Goal: Task Accomplishment & Management: Manage account settings

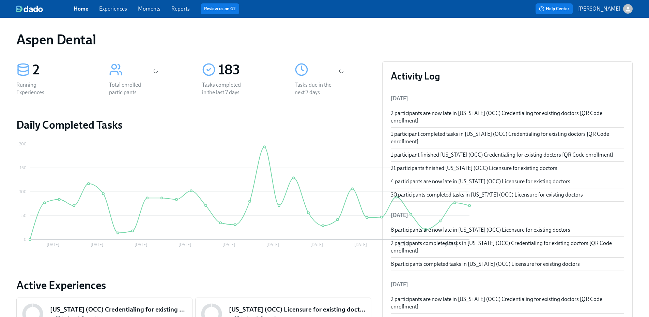
click at [181, 10] on link "Reports" at bounding box center [180, 8] width 18 height 6
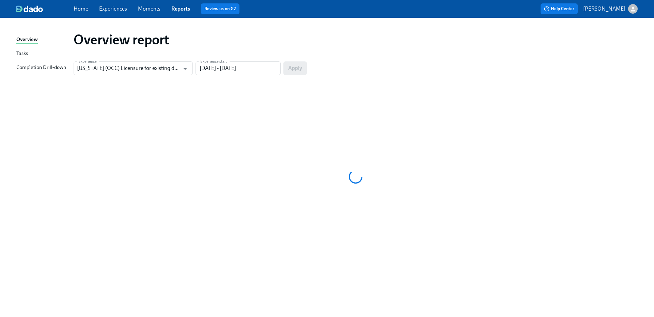
click at [63, 65] on div "Completion Drill-down" at bounding box center [41, 67] width 50 height 9
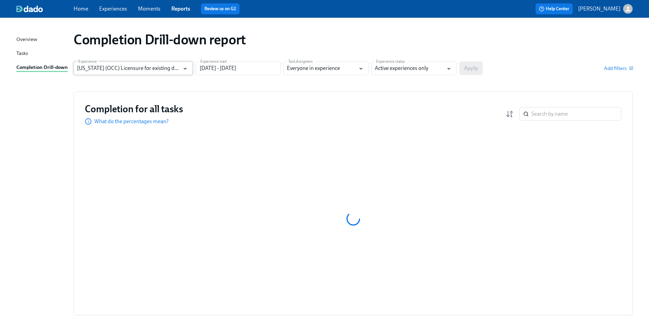
click at [178, 69] on input "[US_STATE] (OCC) Licensure for existing doctors" at bounding box center [128, 68] width 103 height 14
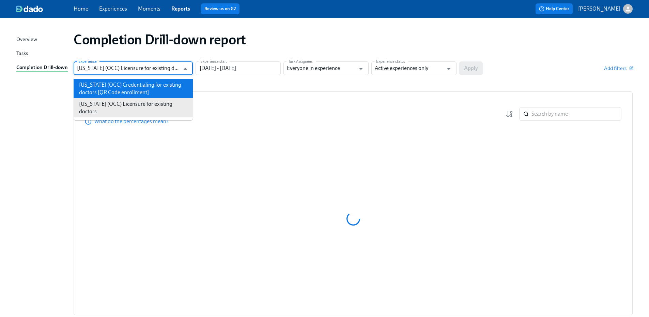
click at [208, 86] on div "Completion Drill-down report Experience [US_STATE] (OCC) Licensure for existing…" at bounding box center [324, 181] width 617 height 311
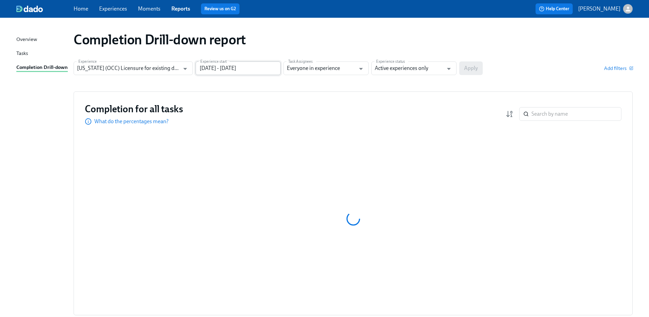
click at [213, 69] on input "[DATE] - [DATE]" at bounding box center [238, 68] width 85 height 14
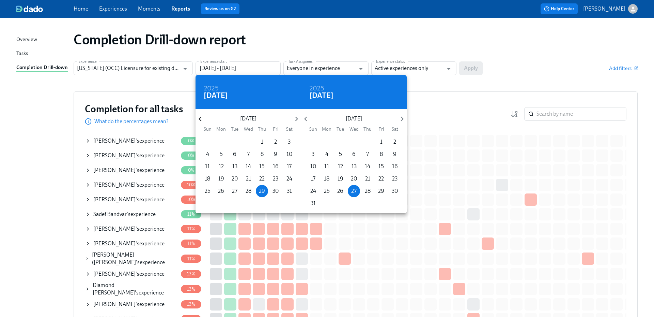
click at [200, 120] on icon "button" at bounding box center [200, 119] width 3 height 5
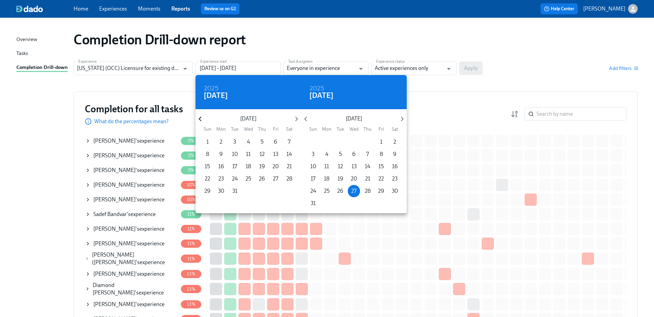
click at [200, 120] on icon "button" at bounding box center [200, 119] width 3 height 5
click at [262, 141] on p "1" at bounding box center [262, 141] width 2 height 7
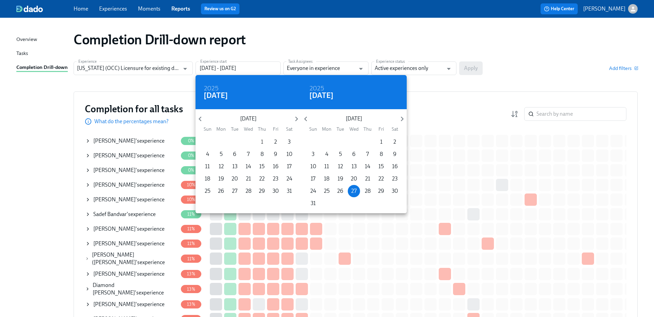
type input "[DATE] - [DATE]"
click at [424, 72] on div at bounding box center [327, 158] width 654 height 317
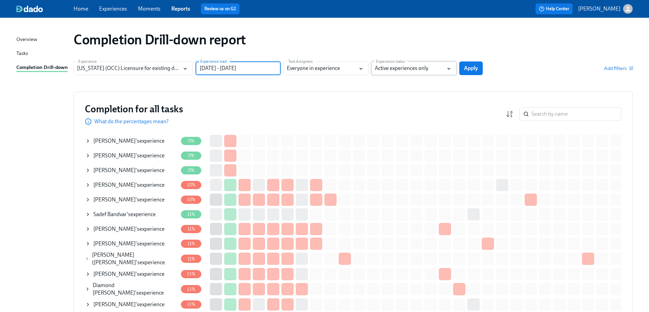
click at [425, 67] on input "Active experiences only" at bounding box center [409, 68] width 69 height 14
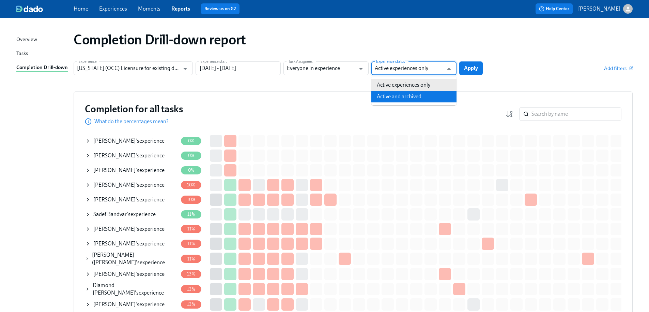
click at [423, 93] on li "Active and archived" at bounding box center [414, 97] width 85 height 12
type input "Active and archived"
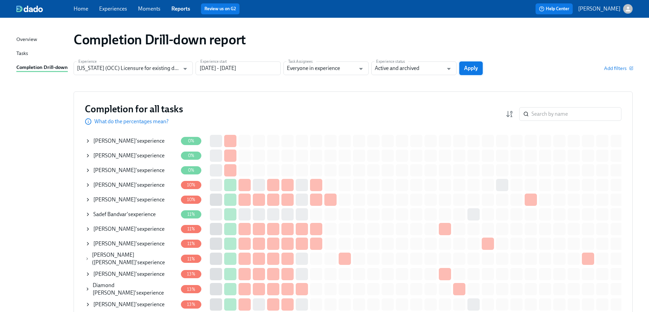
click at [474, 71] on span "Apply" at bounding box center [471, 68] width 14 height 7
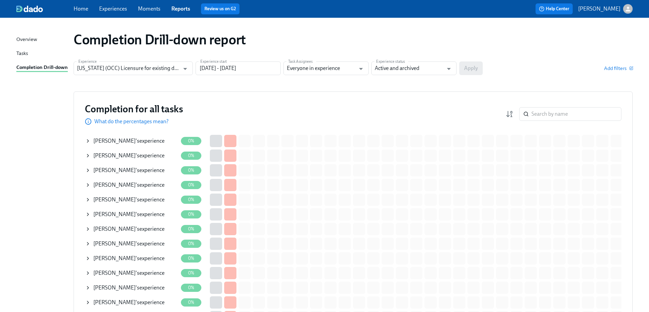
click at [86, 8] on link "Home" at bounding box center [81, 8] width 15 height 6
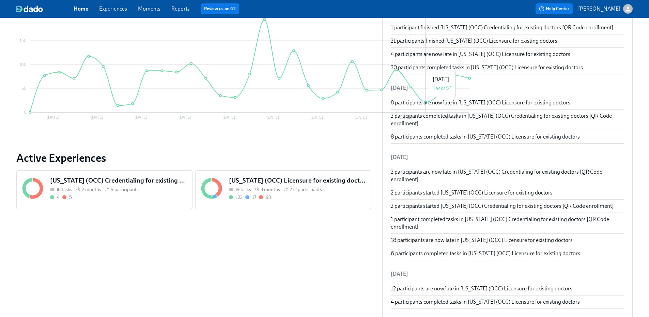
scroll to position [136, 0]
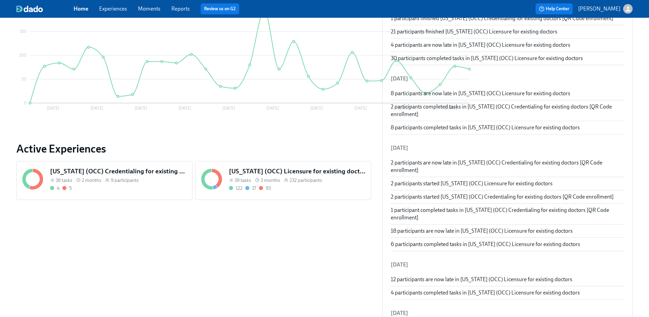
click at [275, 175] on h5 "[US_STATE] (OCC) Licensure for existing doctors" at bounding box center [297, 171] width 137 height 9
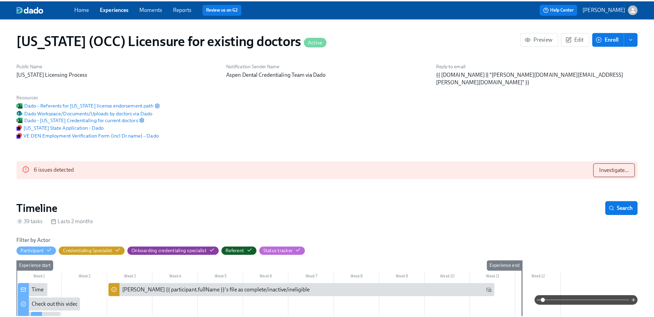
scroll to position [0, 8506]
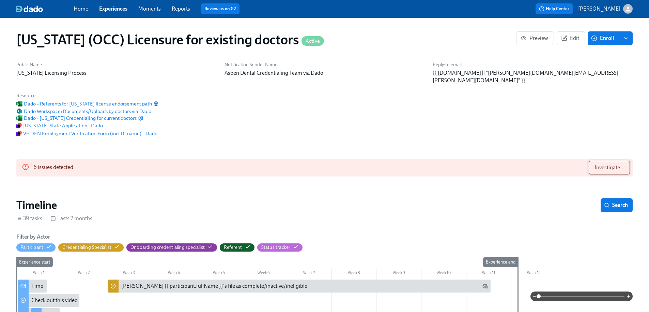
click at [601, 164] on span "Investigate..." at bounding box center [610, 167] width 30 height 7
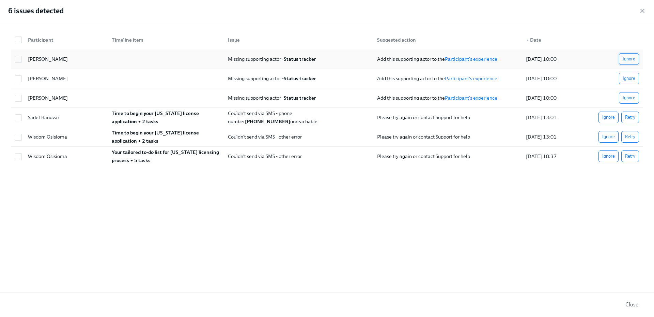
click at [629, 59] on span "Ignore" at bounding box center [629, 59] width 13 height 7
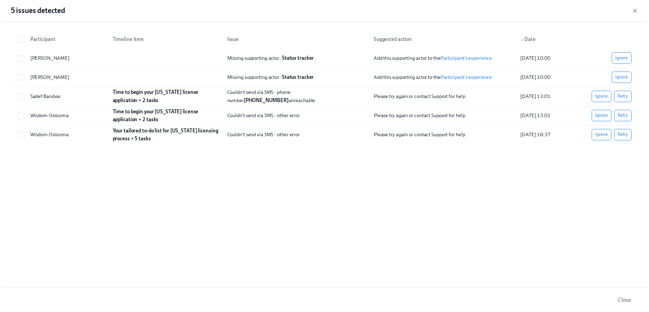
scroll to position [0, 8533]
click at [628, 60] on span "Ignore" at bounding box center [629, 59] width 13 height 7
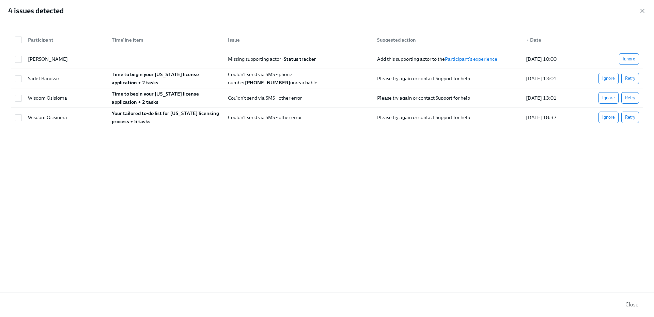
click at [628, 60] on span "Ignore" at bounding box center [629, 59] width 13 height 7
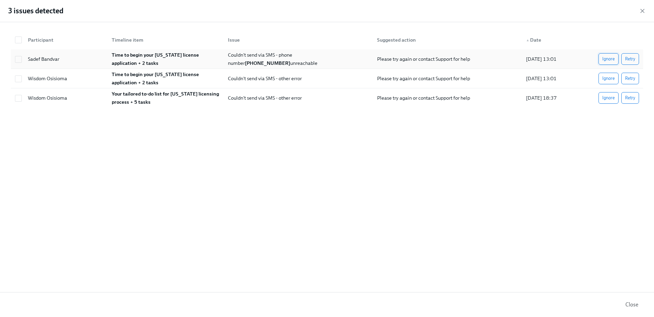
click at [611, 60] on span "Ignore" at bounding box center [609, 59] width 13 height 7
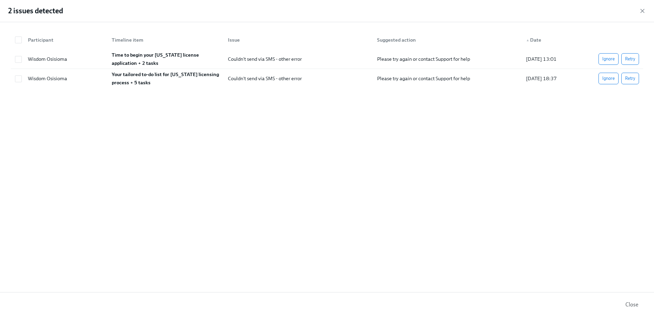
click at [611, 60] on span "Ignore" at bounding box center [609, 59] width 13 height 7
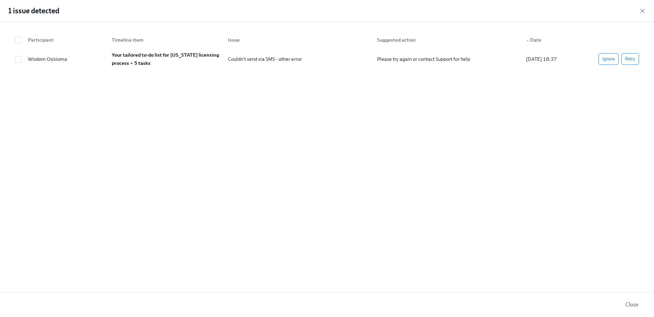
click at [611, 60] on span "Ignore" at bounding box center [609, 59] width 13 height 7
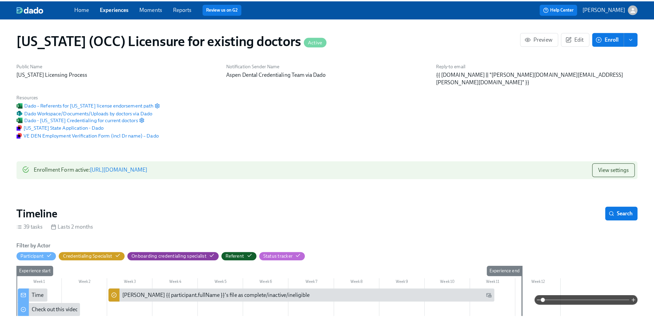
scroll to position [0, 8528]
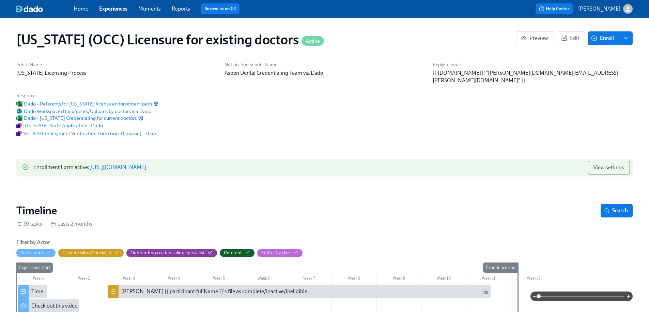
click at [605, 41] on span "Enroll" at bounding box center [603, 38] width 21 height 7
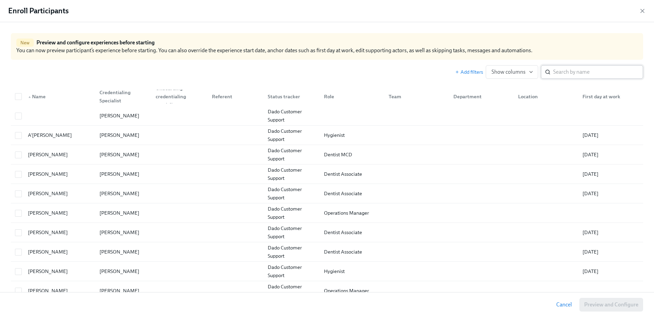
click at [590, 76] on input "search" at bounding box center [599, 72] width 90 height 14
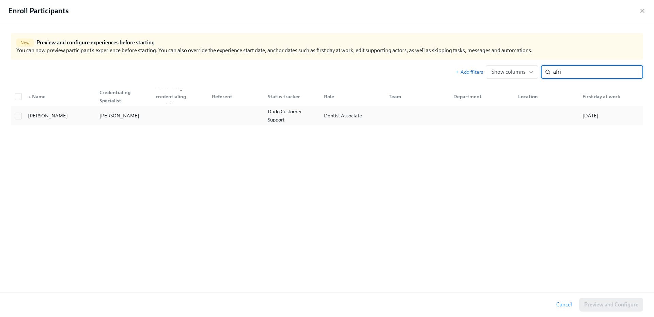
type input "afri"
click at [390, 117] on div at bounding box center [415, 116] width 65 height 14
checkbox input "true"
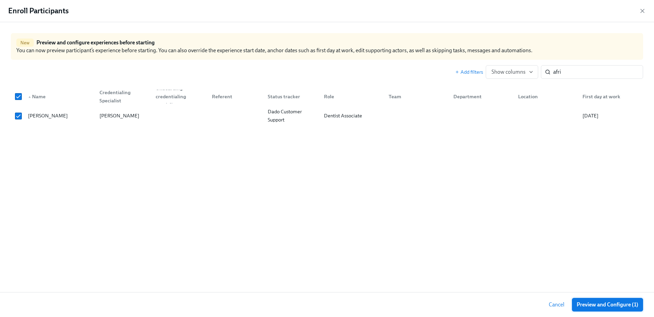
click at [602, 304] on span "Preview and Configure (1)" at bounding box center [608, 304] width 62 height 7
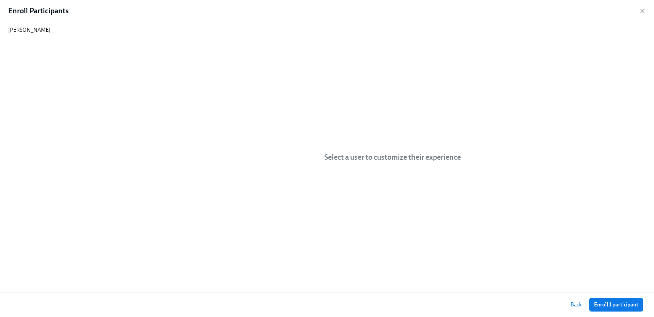
click at [574, 306] on span "Back" at bounding box center [576, 304] width 11 height 7
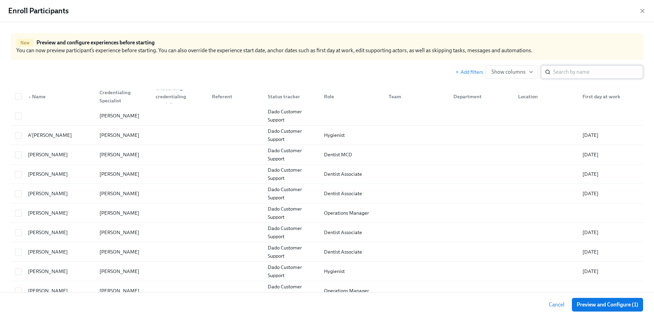
click at [599, 76] on input "search" at bounding box center [599, 72] width 90 height 14
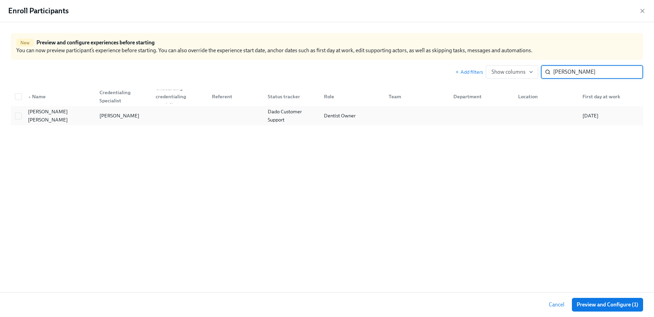
type input "[PERSON_NAME]"
click at [125, 112] on div "[PERSON_NAME]" at bounding box center [119, 115] width 45 height 8
checkbox input "true"
click at [606, 304] on span "Preview and Configure (2)" at bounding box center [608, 304] width 62 height 7
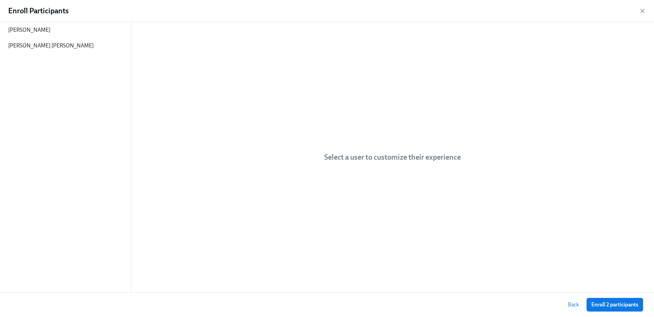
click at [606, 304] on span "Enroll 2 participants" at bounding box center [615, 304] width 47 height 7
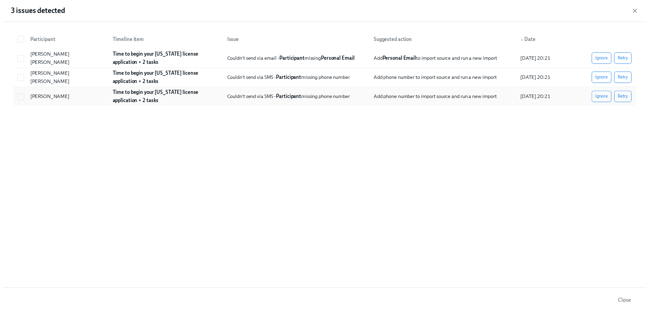
scroll to position [0, 8533]
click at [640, 11] on icon "button" at bounding box center [642, 10] width 7 height 7
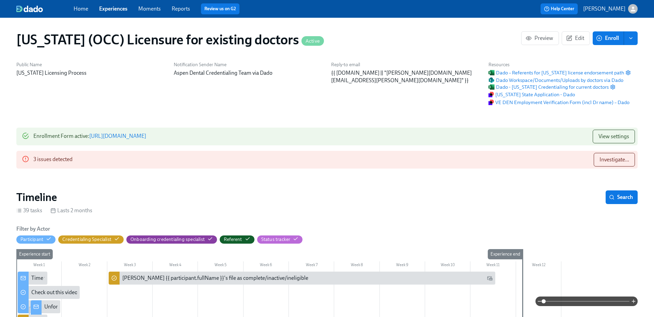
scroll to position [0, 8528]
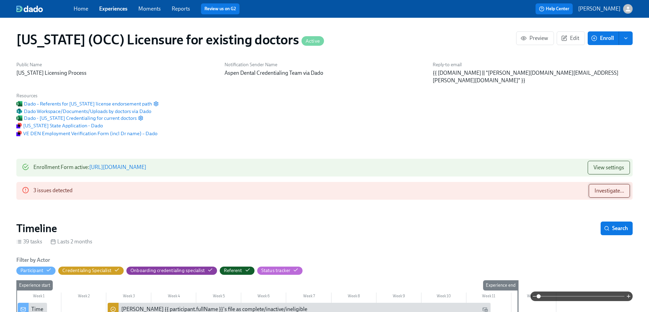
click at [615, 184] on button "Investigate..." at bounding box center [609, 191] width 41 height 14
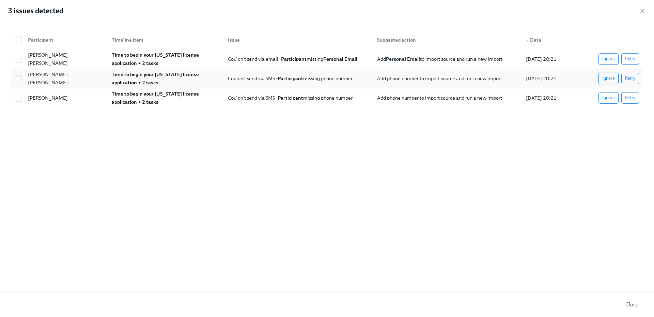
click at [613, 80] on span "Ignore" at bounding box center [609, 78] width 13 height 7
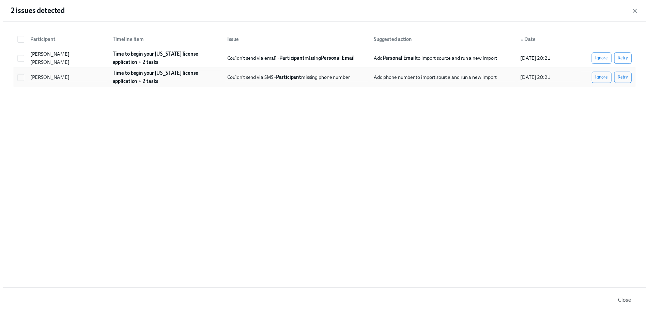
scroll to position [0, 8533]
click at [609, 81] on span "Ignore" at bounding box center [609, 78] width 13 height 7
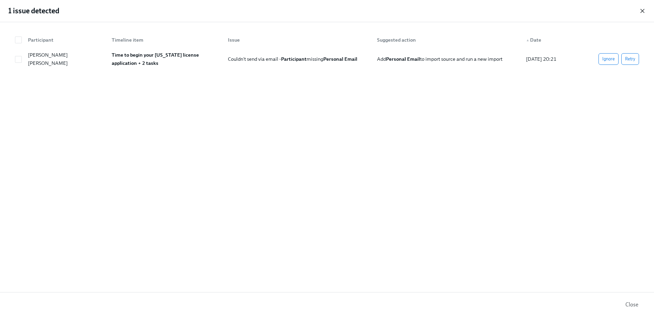
click at [642, 11] on icon "button" at bounding box center [642, 10] width 3 height 3
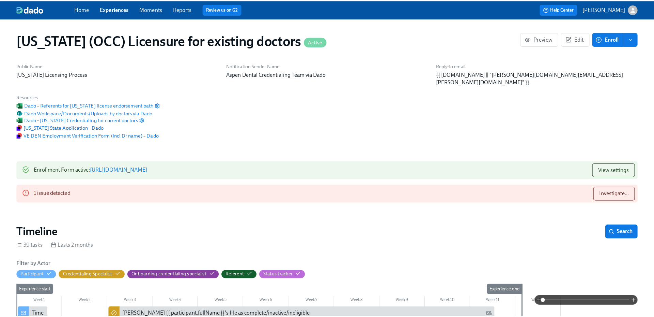
scroll to position [0, 8528]
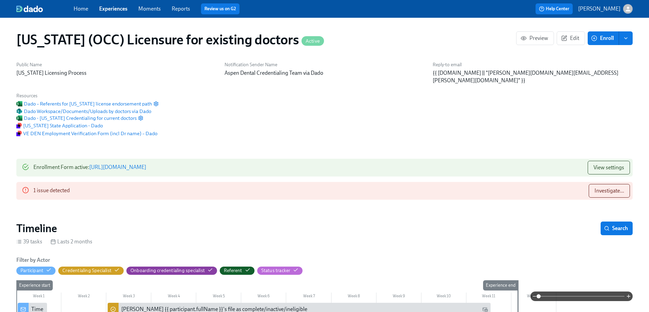
click at [253, 88] on div "Notification Sender Name Aspen Dental Credentialing Team via Dado" at bounding box center [325, 72] width 208 height 31
click at [183, 5] on span "Reports" at bounding box center [181, 8] width 18 height 7
click at [185, 11] on link "Reports" at bounding box center [181, 8] width 18 height 6
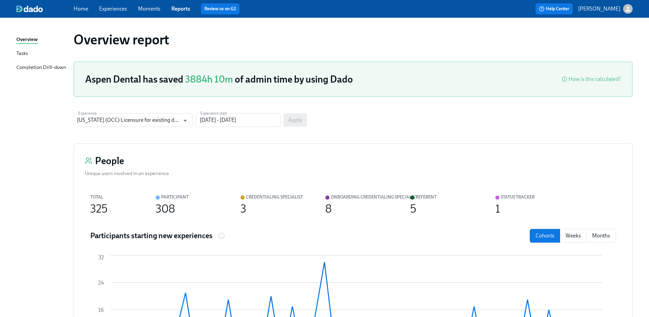
click at [60, 69] on div "Completion Drill-down" at bounding box center [41, 67] width 50 height 9
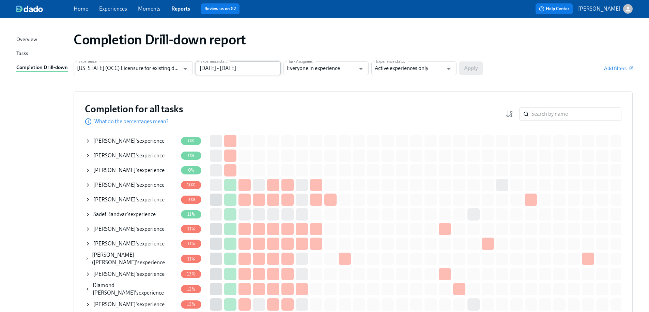
click at [230, 67] on input "[DATE] - [DATE]" at bounding box center [238, 68] width 85 height 14
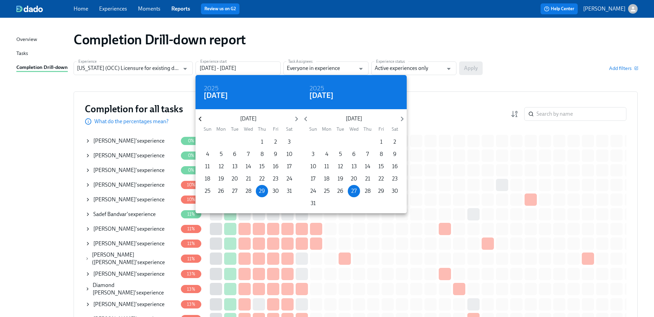
click at [202, 121] on icon "button" at bounding box center [200, 118] width 9 height 9
click at [202, 122] on icon "button" at bounding box center [200, 118] width 9 height 9
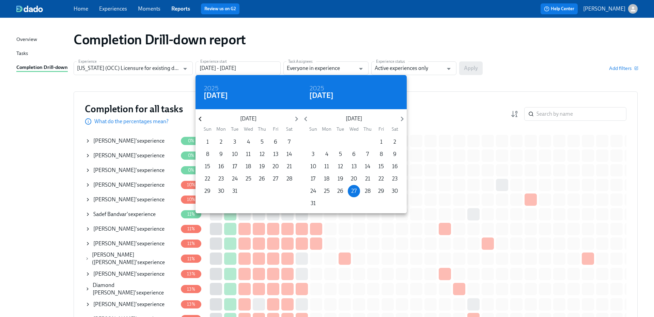
click at [202, 122] on icon "button" at bounding box center [200, 118] width 9 height 9
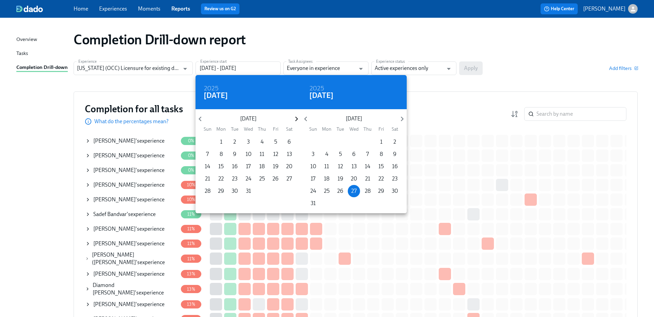
click at [294, 120] on icon "button" at bounding box center [296, 118] width 9 height 9
click at [262, 142] on p "1" at bounding box center [262, 141] width 2 height 7
type input "[DATE] - [DATE]"
click at [440, 72] on div at bounding box center [327, 158] width 654 height 317
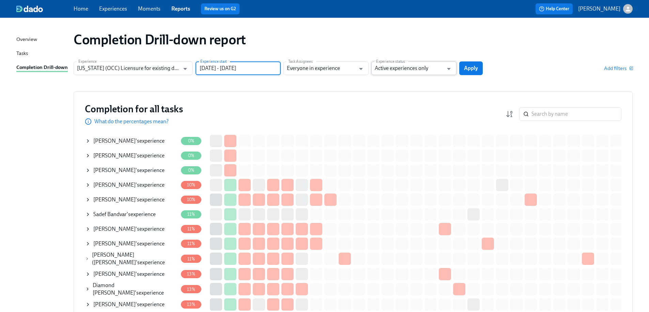
click at [430, 70] on input "Active experiences only" at bounding box center [409, 68] width 69 height 14
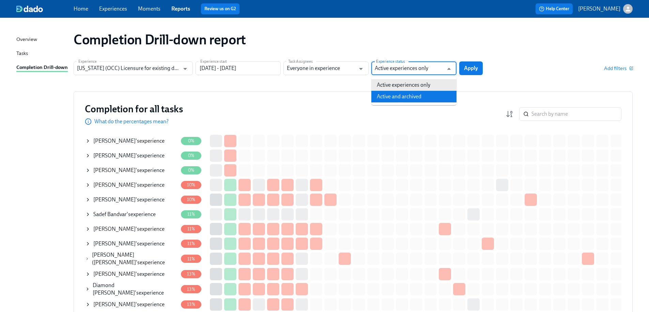
click at [419, 95] on li "Active and archived" at bounding box center [414, 97] width 85 height 12
type input "Active and archived"
click at [477, 67] on span "Apply" at bounding box center [471, 68] width 14 height 7
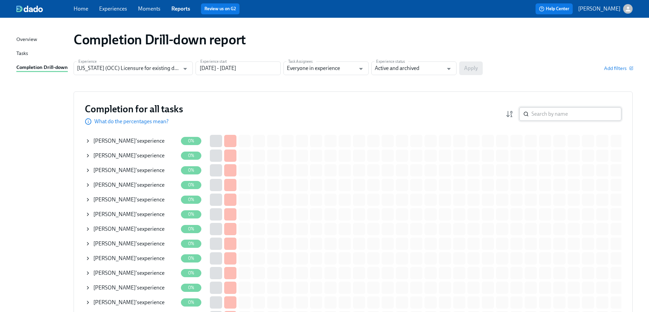
click at [556, 111] on input "search" at bounding box center [577, 114] width 90 height 14
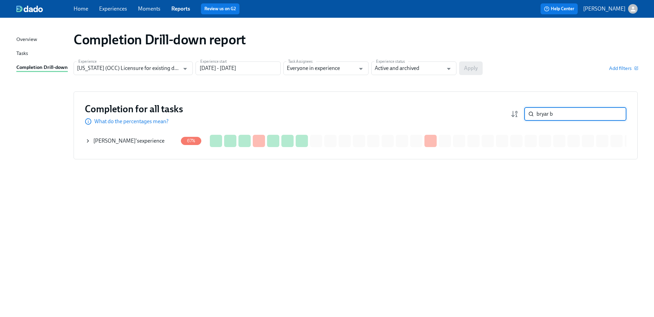
type input "bryar b"
click at [146, 146] on div "[PERSON_NAME] 's experience" at bounding box center [131, 141] width 93 height 14
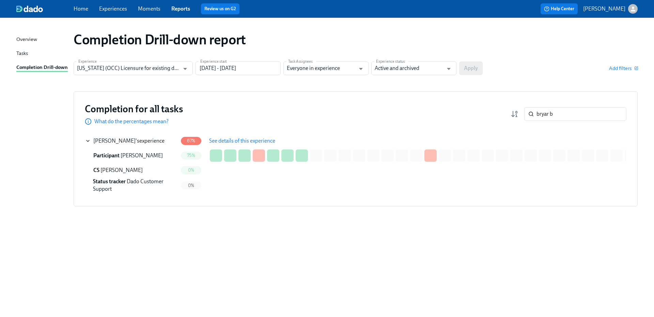
click at [236, 145] on button "See details of this experience" at bounding box center [243, 141] width 76 height 14
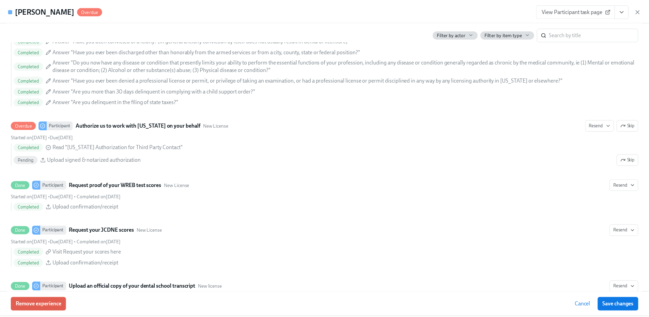
scroll to position [954, 0]
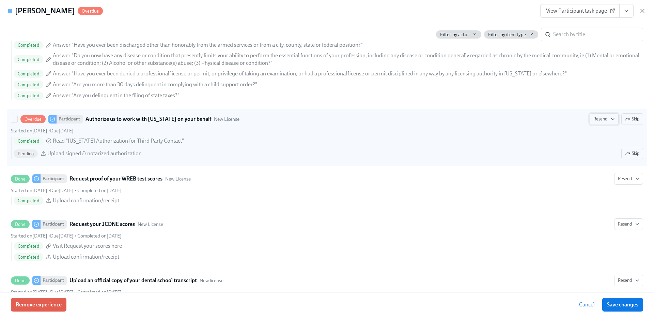
click at [600, 120] on span "Resend" at bounding box center [604, 119] width 21 height 7
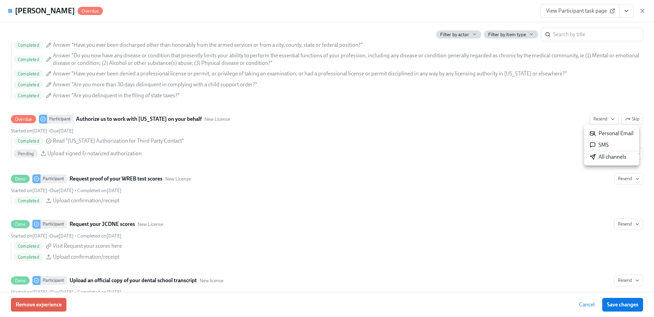
click at [600, 157] on div "All channels" at bounding box center [608, 156] width 37 height 7
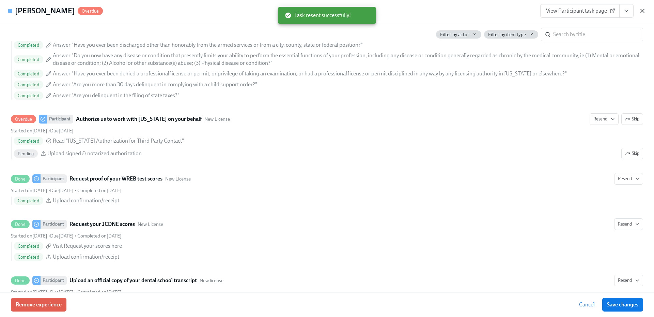
click at [643, 12] on icon "button" at bounding box center [642, 10] width 7 height 7
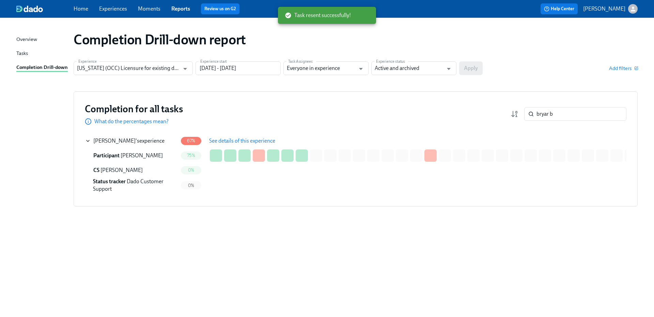
click at [87, 8] on link "Home" at bounding box center [81, 8] width 15 height 6
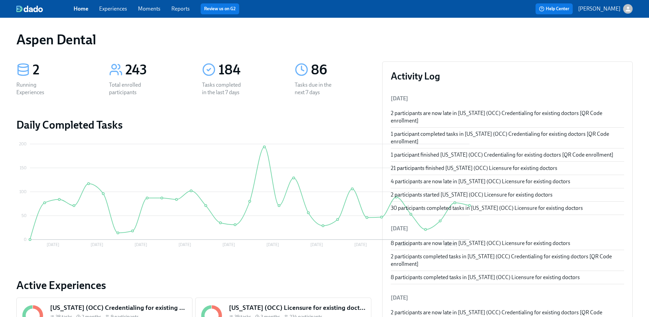
scroll to position [34, 0]
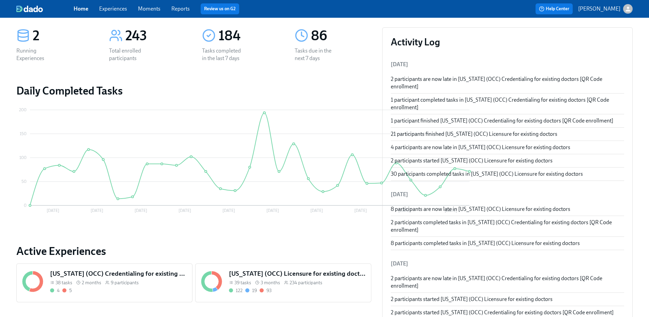
click at [295, 273] on h5 "[US_STATE] (OCC) Licensure for existing doctors" at bounding box center [297, 273] width 137 height 9
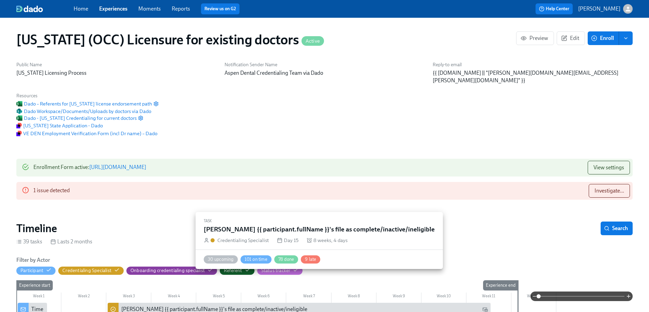
scroll to position [0, 8506]
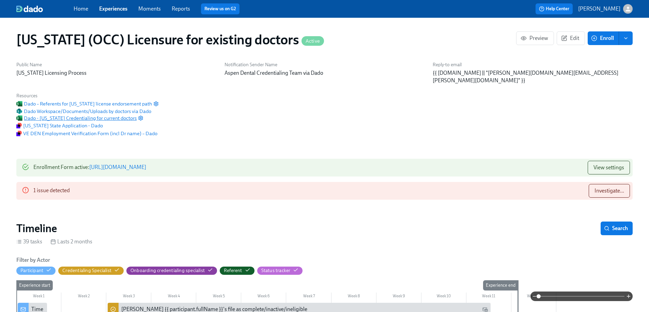
click at [137, 115] on span "Dado - [US_STATE] Credentialing for current doctors" at bounding box center [76, 118] width 120 height 7
click at [605, 184] on button "Investigate..." at bounding box center [609, 191] width 41 height 14
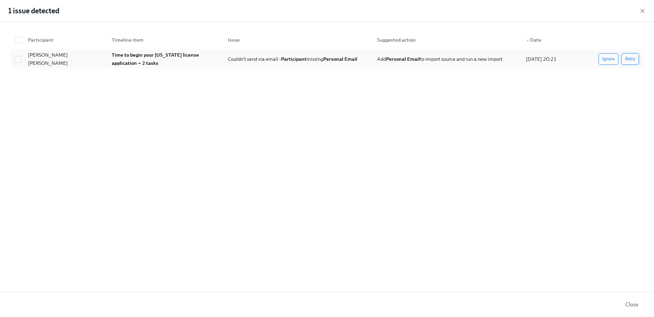
click at [635, 62] on span "Retry" at bounding box center [630, 59] width 10 height 7
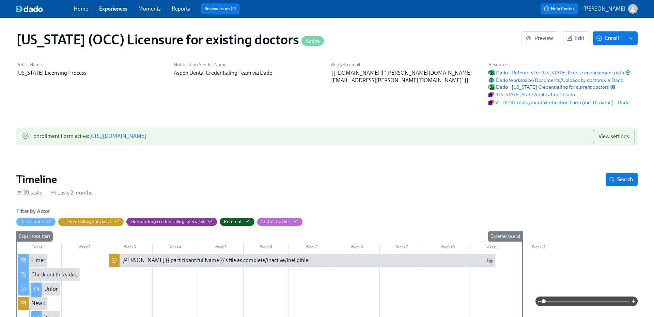
scroll to position [0, 8533]
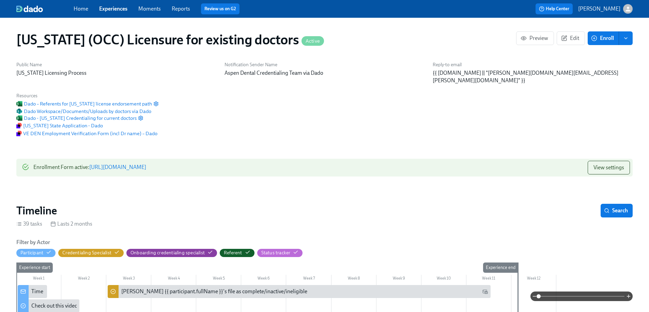
click at [178, 3] on div "Home Experiences Moments Reports Review us on G2 Help Center [PERSON_NAME]" at bounding box center [324, 9] width 649 height 18
click at [178, 9] on link "Reports" at bounding box center [181, 8] width 18 height 6
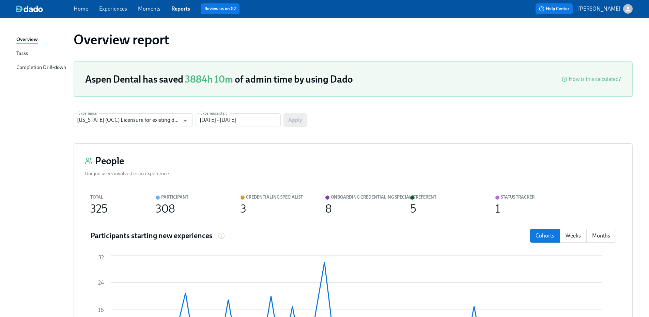
click at [54, 64] on div "Completion Drill-down" at bounding box center [41, 67] width 50 height 9
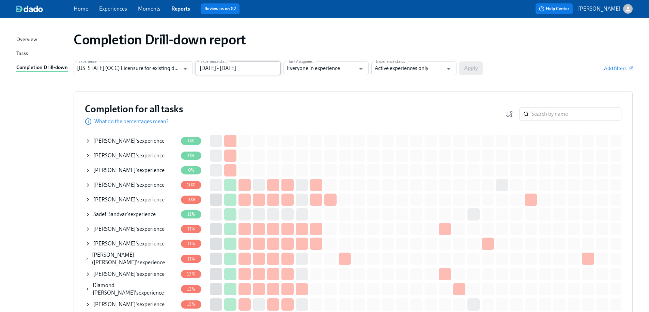
click at [235, 71] on input "[DATE] - [DATE]" at bounding box center [238, 68] width 85 height 14
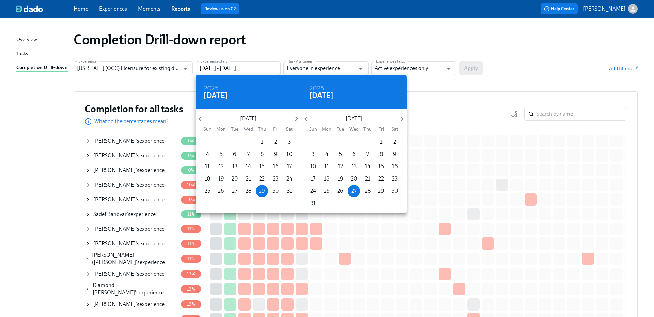
click at [443, 81] on div at bounding box center [327, 158] width 654 height 317
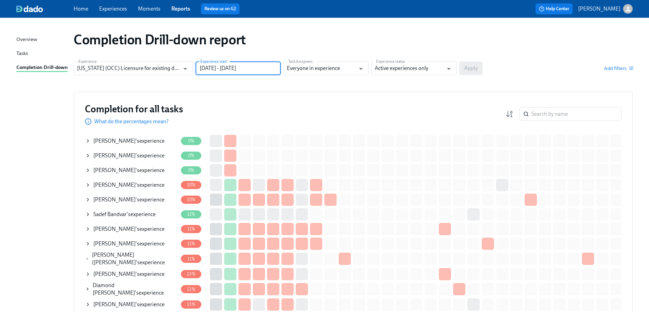
click at [439, 69] on div "2025 Thu, May [DATE] Mon Tue Wed Thu Fri Sat 27 28 29 30 1 2 3 4 5 6 7 8 9 10 1…" at bounding box center [324, 156] width 649 height 312
click at [435, 71] on input "Active experiences only" at bounding box center [409, 68] width 69 height 14
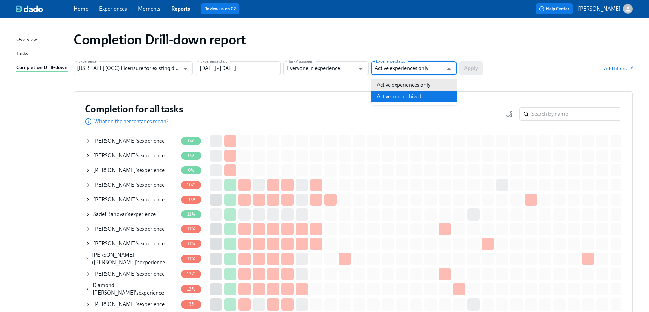
click at [425, 94] on li "Active and archived" at bounding box center [414, 97] width 85 height 12
type input "Active and archived"
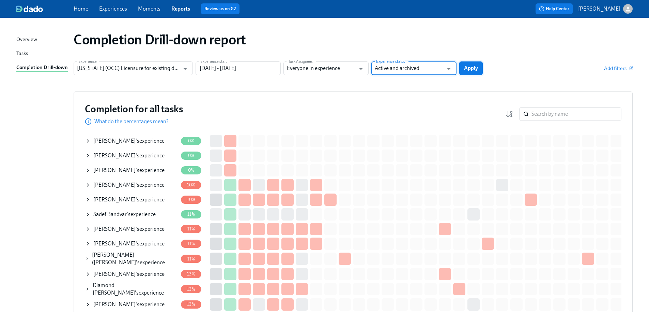
click at [468, 70] on span "Apply" at bounding box center [471, 68] width 14 height 7
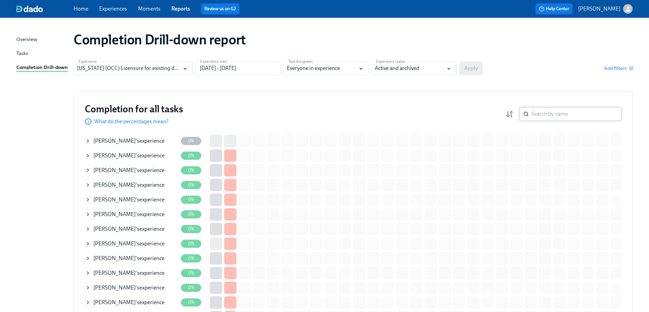
click at [569, 113] on input "search" at bounding box center [577, 114] width 90 height 14
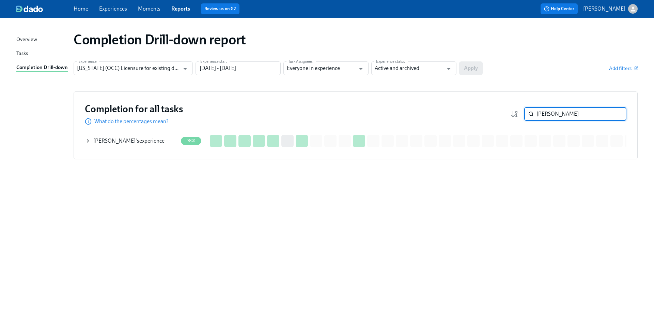
click at [154, 139] on div "[PERSON_NAME] 's experience" at bounding box center [131, 141] width 93 height 14
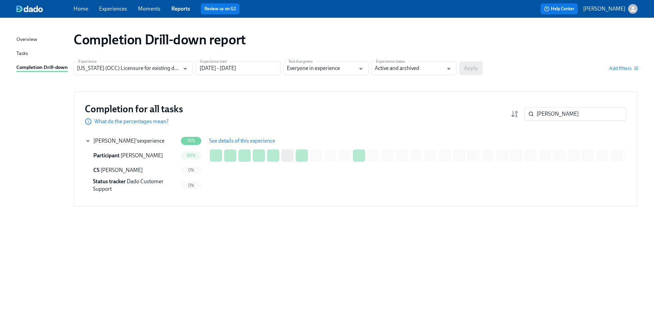
click at [227, 138] on span "See details of this experience" at bounding box center [242, 140] width 66 height 7
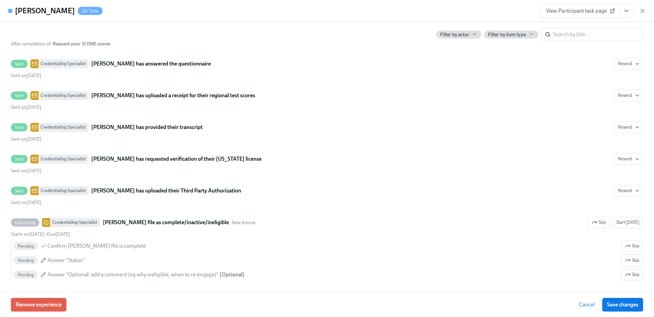
scroll to position [1561, 0]
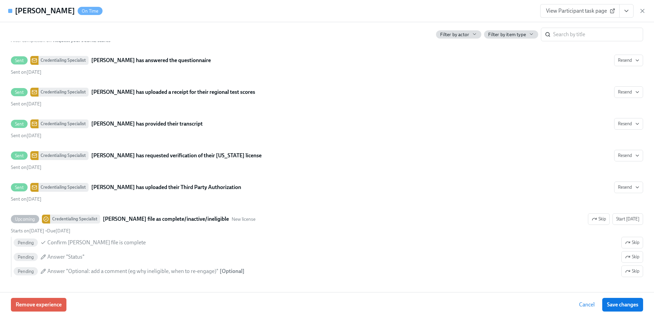
click at [379, 301] on div "Remove experience Cancel Save changes" at bounding box center [327, 304] width 654 height 25
click at [642, 13] on icon "button" at bounding box center [642, 10] width 7 height 7
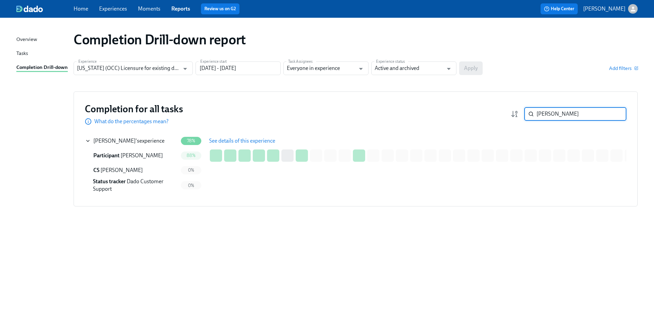
drag, startPoint x: 548, startPoint y: 114, endPoint x: 526, endPoint y: 115, distance: 21.5
click at [529, 114] on div "[PERSON_NAME] ​" at bounding box center [576, 114] width 102 height 14
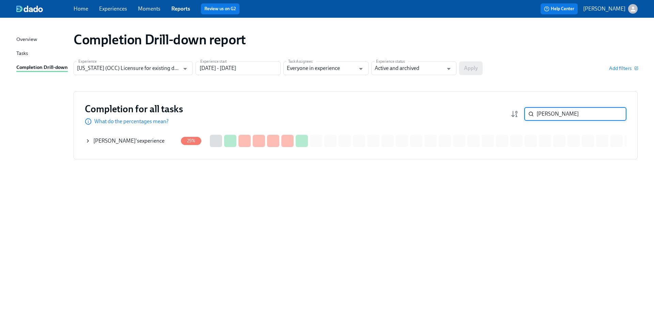
click at [147, 139] on div "[PERSON_NAME] 's experience" at bounding box center [128, 140] width 71 height 7
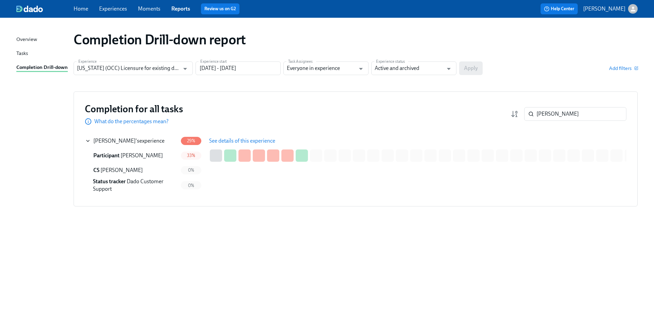
click at [237, 144] on span "See details of this experience" at bounding box center [242, 140] width 66 height 7
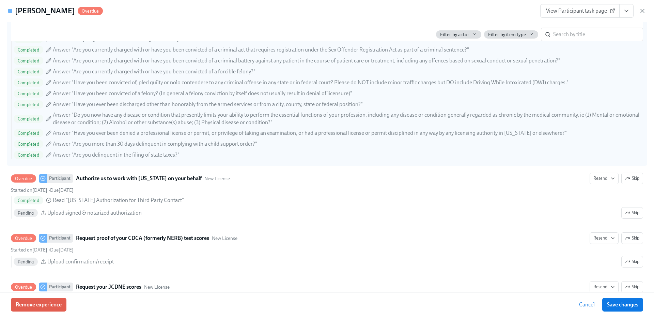
scroll to position [957, 0]
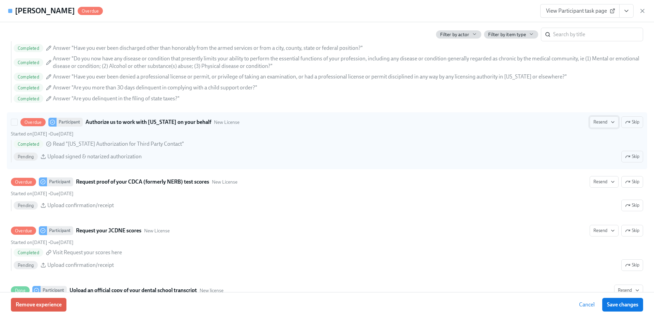
click at [607, 125] on span "Resend" at bounding box center [604, 122] width 21 height 7
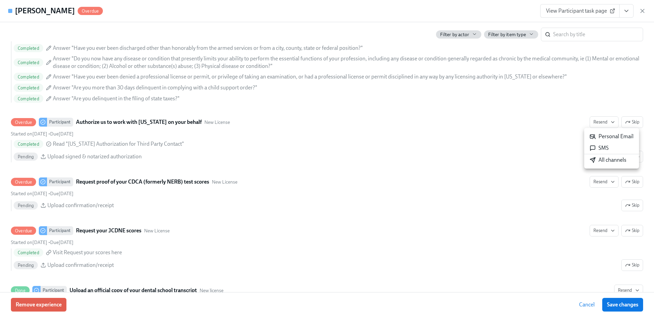
click at [607, 161] on div "All channels" at bounding box center [608, 159] width 37 height 7
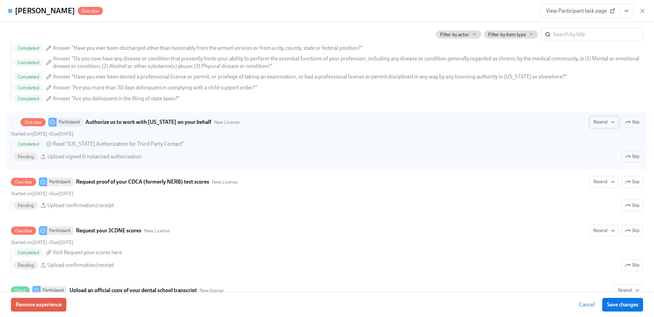
click at [609, 125] on button "Resend" at bounding box center [604, 122] width 29 height 12
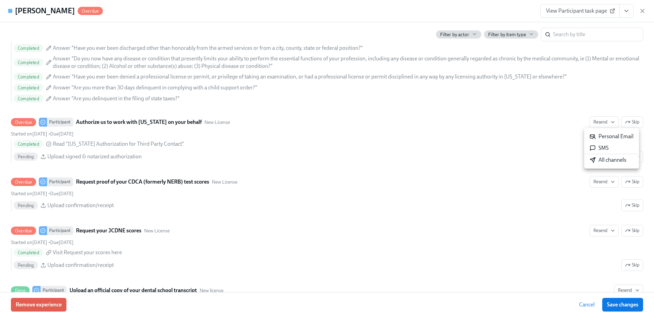
click at [608, 158] on div "All channels" at bounding box center [608, 159] width 37 height 7
click at [642, 11] on icon "button" at bounding box center [642, 10] width 3 height 3
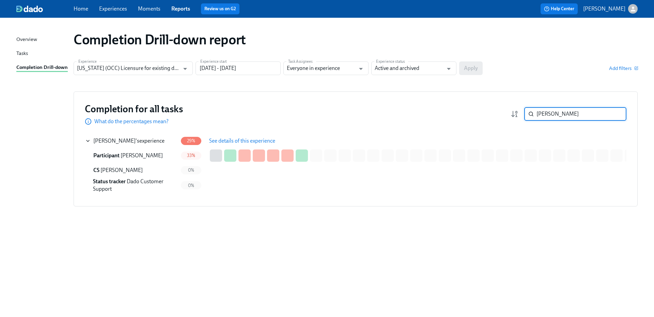
drag, startPoint x: 563, startPoint y: 117, endPoint x: 523, endPoint y: 113, distance: 41.0
click at [523, 113] on div "[PERSON_NAME]" at bounding box center [569, 114] width 116 height 14
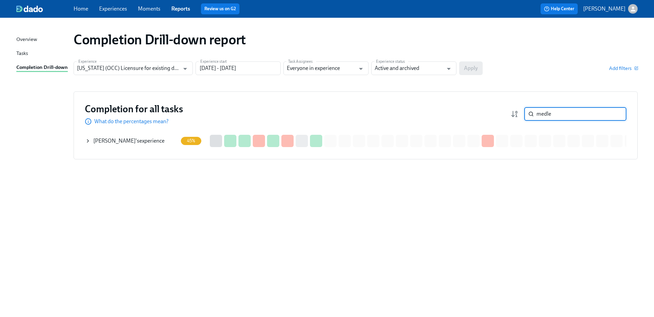
click at [135, 136] on div "[PERSON_NAME] 's experience" at bounding box center [131, 141] width 93 height 14
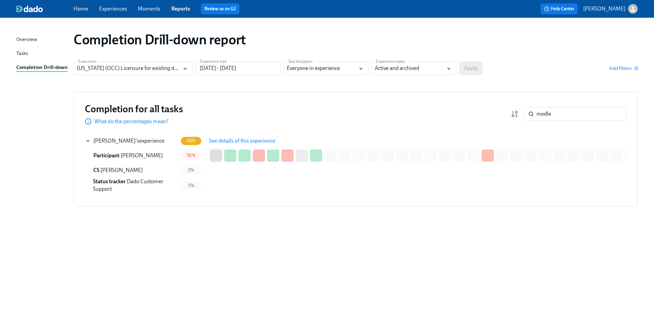
click at [222, 139] on span "See details of this experience" at bounding box center [242, 140] width 66 height 7
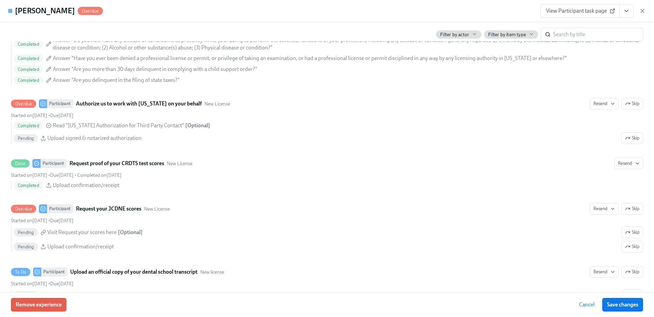
scroll to position [954, 0]
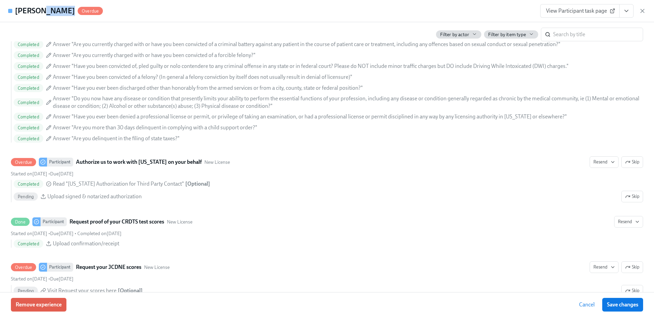
drag, startPoint x: 37, startPoint y: 10, endPoint x: 61, endPoint y: 10, distance: 23.5
click at [61, 10] on h4 "[PERSON_NAME]" at bounding box center [45, 11] width 60 height 10
copy h4 "Medley"
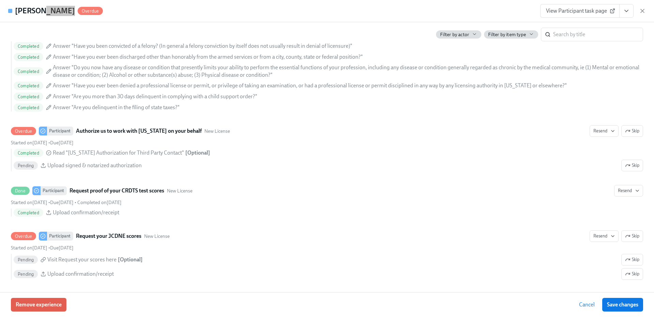
scroll to position [965, 0]
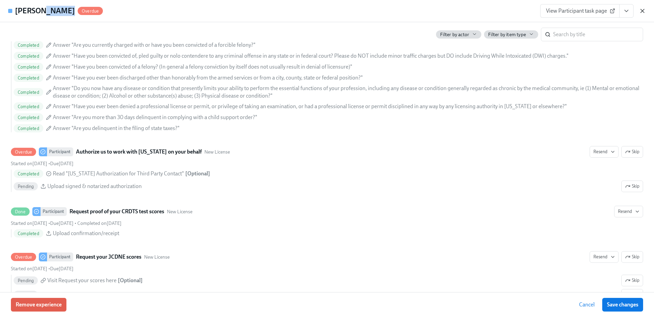
click at [641, 11] on icon "button" at bounding box center [642, 10] width 7 height 7
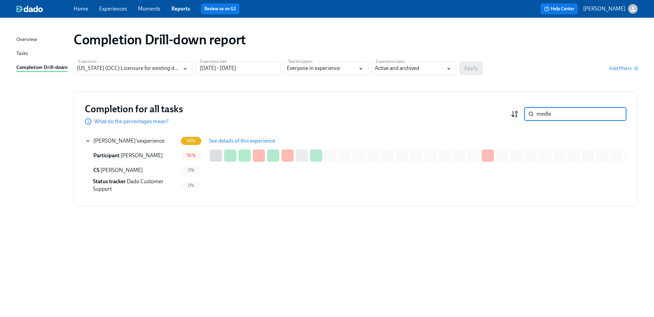
drag, startPoint x: 555, startPoint y: 115, endPoint x: 515, endPoint y: 116, distance: 40.6
click at [515, 116] on div "medle ​" at bounding box center [569, 114] width 116 height 14
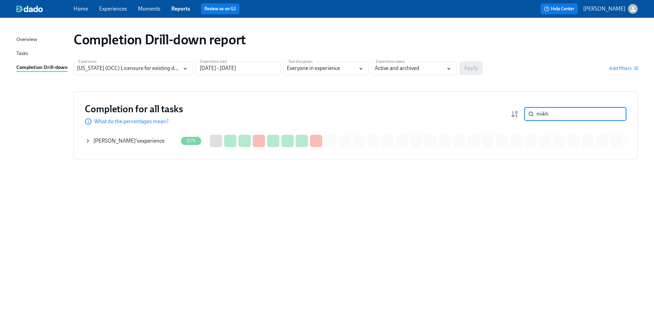
click at [154, 143] on div "[PERSON_NAME] 's experience" at bounding box center [128, 140] width 71 height 7
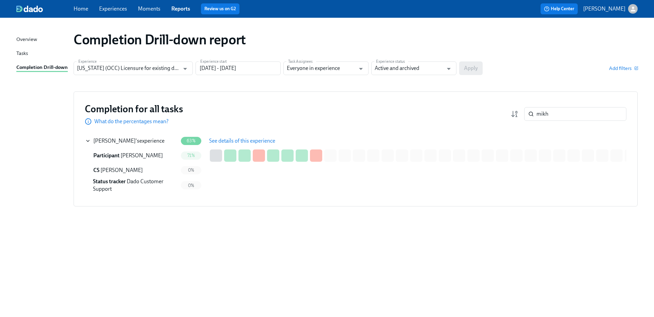
click at [257, 138] on span "See details of this experience" at bounding box center [242, 140] width 66 height 7
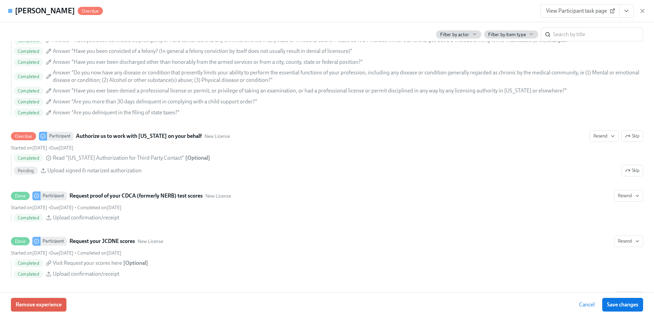
scroll to position [986, 0]
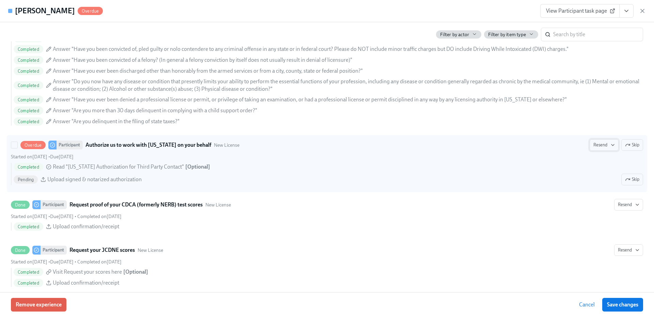
click at [610, 146] on icon "button" at bounding box center [612, 144] width 5 height 5
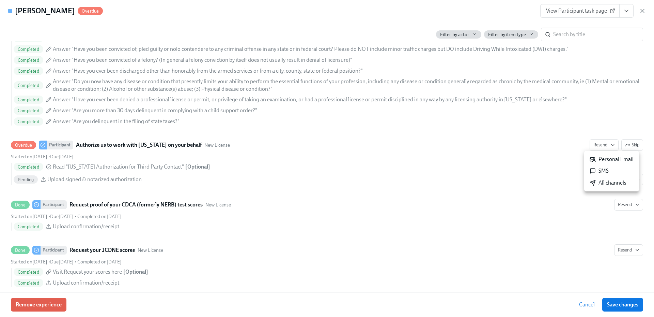
click at [607, 186] on div "All channels" at bounding box center [608, 182] width 37 height 7
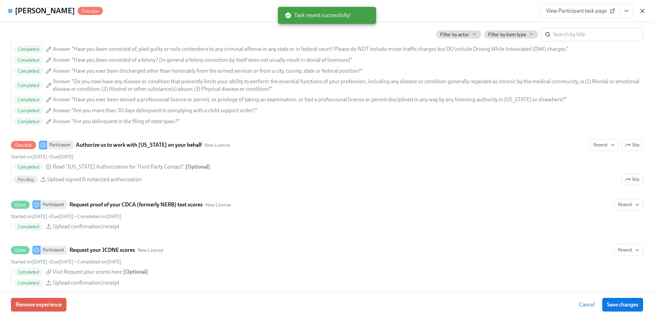
click at [645, 10] on icon "button" at bounding box center [642, 10] width 7 height 7
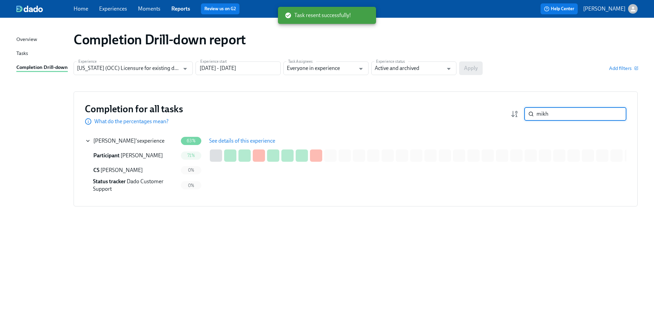
drag, startPoint x: 548, startPoint y: 117, endPoint x: 511, endPoint y: 115, distance: 37.9
click at [511, 115] on div "mikh ​" at bounding box center [569, 114] width 116 height 14
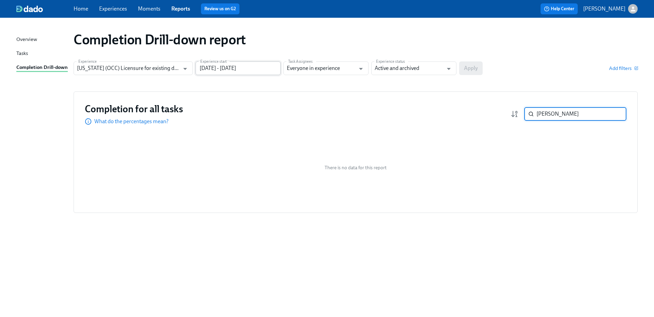
type input "[PERSON_NAME]"
click at [249, 67] on input "[DATE] - [DATE]" at bounding box center [238, 68] width 85 height 14
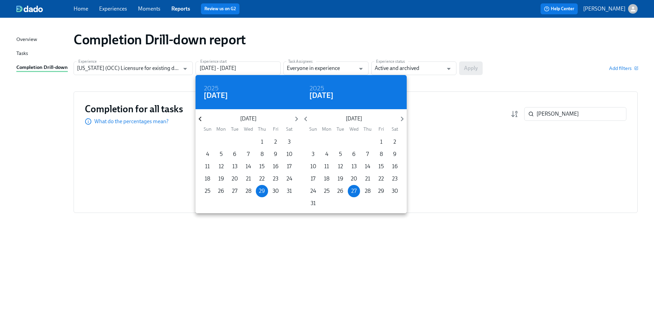
click at [204, 119] on icon "button" at bounding box center [200, 118] width 9 height 9
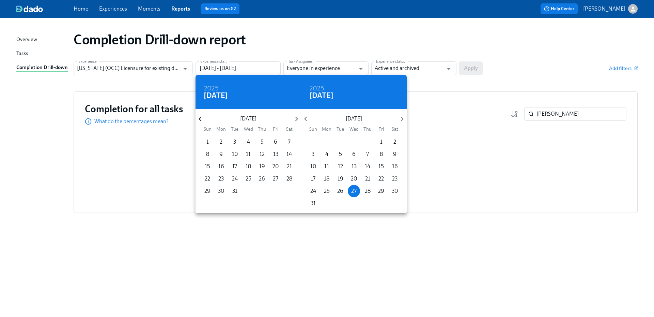
click at [204, 119] on icon "button" at bounding box center [200, 118] width 9 height 9
click at [263, 143] on p "1" at bounding box center [262, 141] width 2 height 7
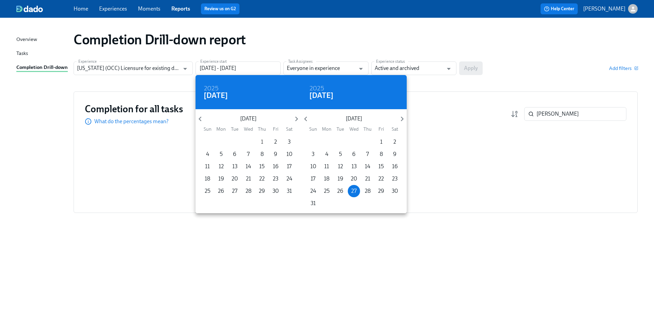
type input "[DATE] - [DATE]"
click at [473, 71] on div at bounding box center [327, 158] width 654 height 317
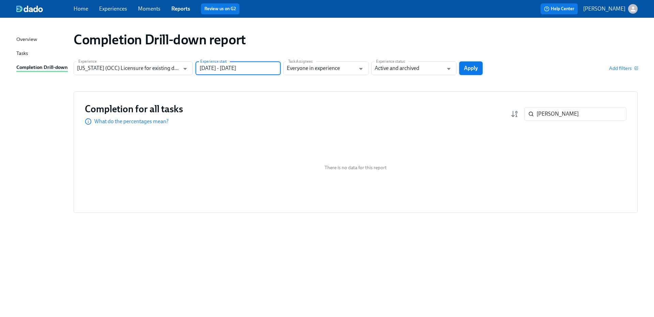
click at [479, 72] on button "Apply" at bounding box center [471, 68] width 24 height 14
click at [473, 66] on div "Experience [US_STATE] (OCC) Licensure for existing doctors Experience Experienc…" at bounding box center [356, 68] width 564 height 14
click at [512, 69] on div "Add filters" at bounding box center [562, 68] width 152 height 7
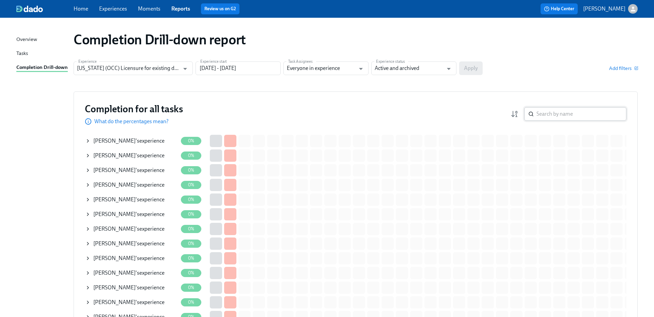
click at [547, 112] on input "search" at bounding box center [582, 114] width 90 height 14
click at [548, 114] on input "search" at bounding box center [582, 114] width 90 height 14
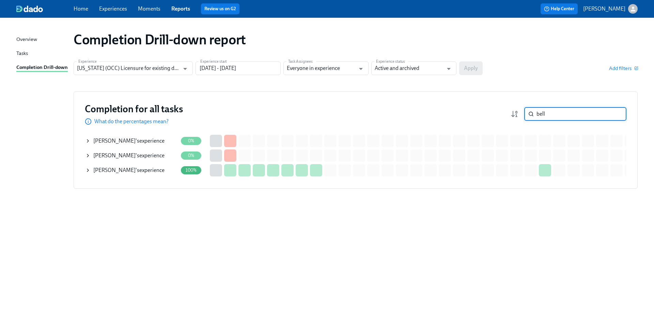
click at [144, 142] on div "[PERSON_NAME] 's experience" at bounding box center [128, 140] width 71 height 7
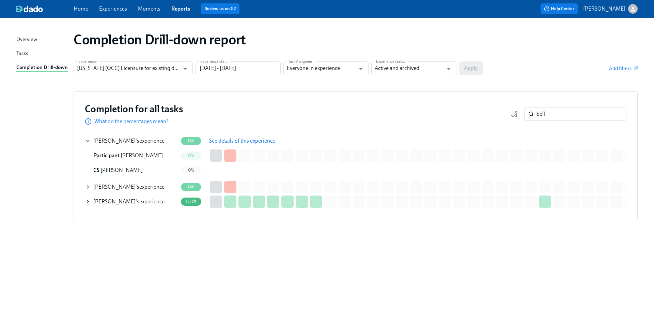
click at [233, 141] on span "See details of this experience" at bounding box center [242, 140] width 66 height 7
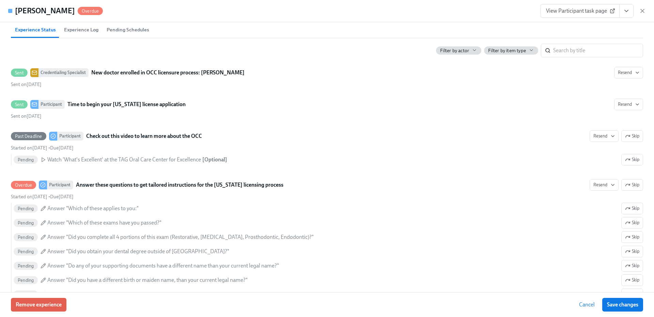
scroll to position [170, 0]
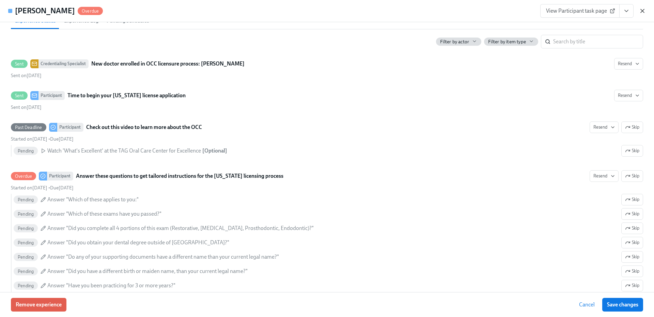
click at [642, 13] on icon "button" at bounding box center [642, 10] width 7 height 7
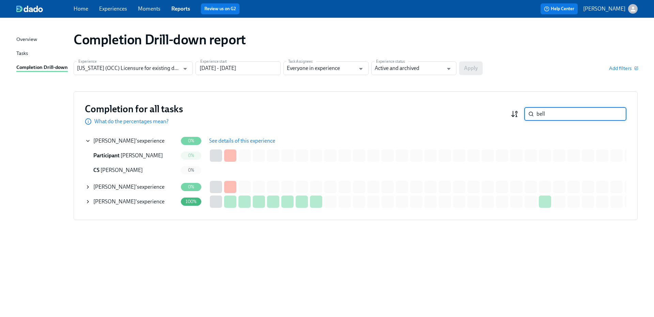
drag, startPoint x: 553, startPoint y: 114, endPoint x: 517, endPoint y: 113, distance: 35.8
click at [517, 113] on div "bell ​" at bounding box center [569, 114] width 116 height 14
paste input "Chishom"
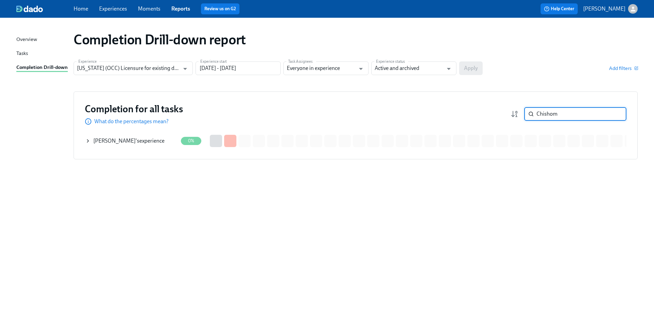
click at [153, 141] on div "[PERSON_NAME] 's experience" at bounding box center [128, 140] width 71 height 7
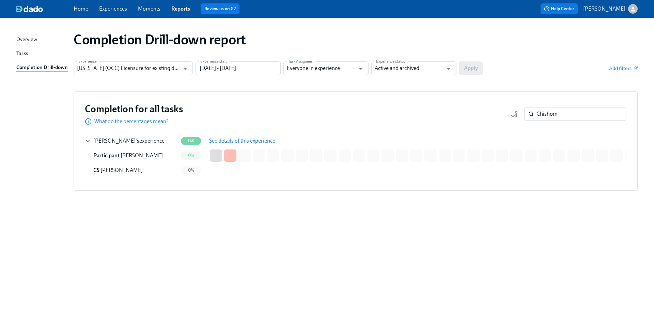
click at [226, 138] on span "See details of this experience" at bounding box center [242, 140] width 66 height 7
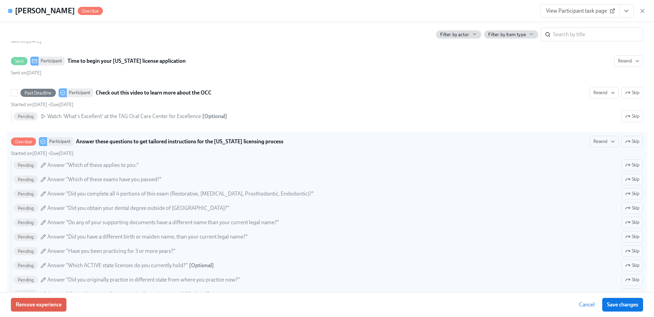
scroll to position [220, 0]
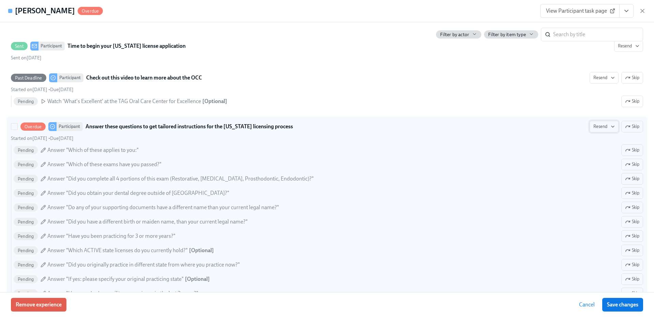
click at [610, 127] on icon "button" at bounding box center [612, 126] width 5 height 5
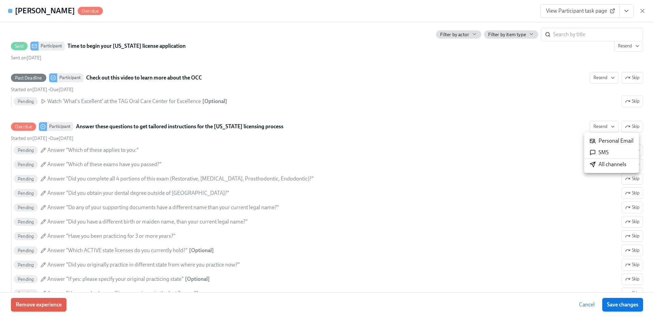
click at [603, 164] on div "All channels" at bounding box center [608, 164] width 37 height 7
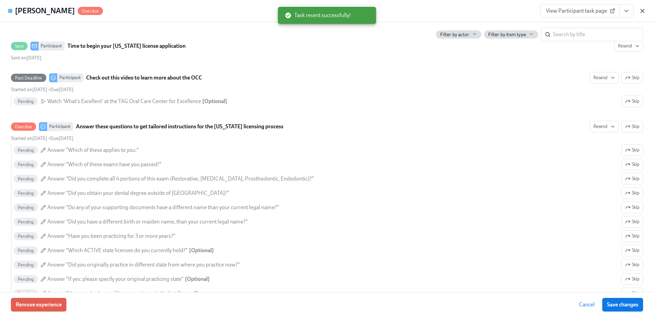
click at [644, 10] on icon "button" at bounding box center [642, 10] width 7 height 7
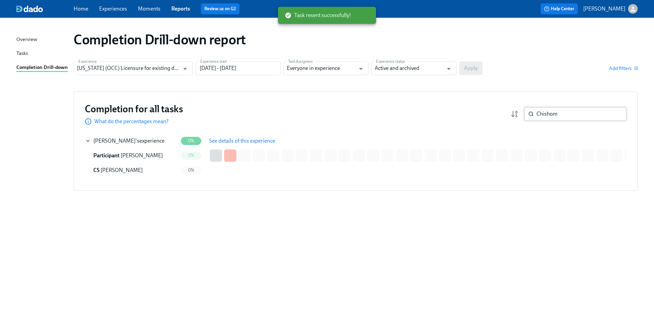
drag, startPoint x: 566, startPoint y: 114, endPoint x: 525, endPoint y: 111, distance: 41.3
click at [525, 111] on div "Chishom ​" at bounding box center [576, 114] width 102 height 14
paste input "iarallo"
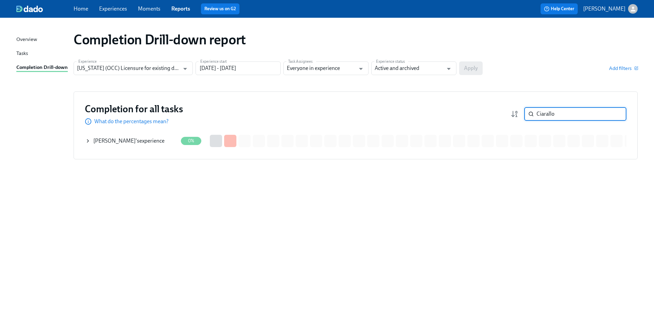
click at [138, 144] on div "[PERSON_NAME] 's experience" at bounding box center [128, 140] width 71 height 7
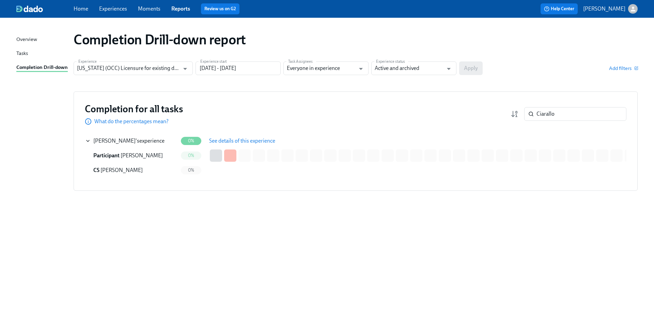
click at [230, 140] on span "See details of this experience" at bounding box center [242, 140] width 66 height 7
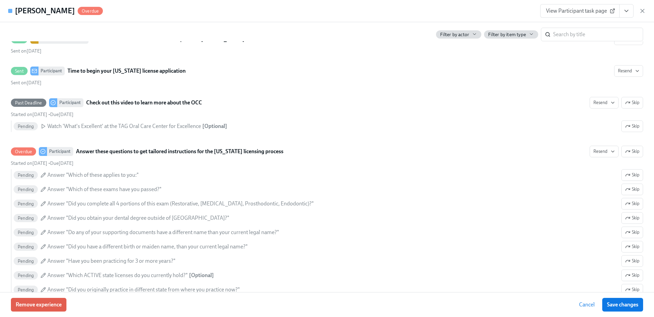
scroll to position [288, 0]
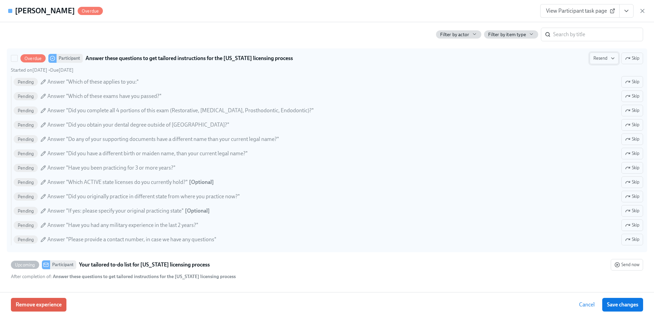
click at [600, 59] on span "Resend" at bounding box center [604, 58] width 21 height 7
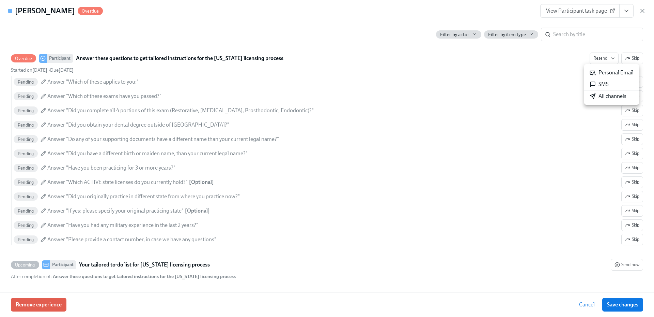
click at [605, 100] on div "All channels" at bounding box center [608, 95] width 37 height 7
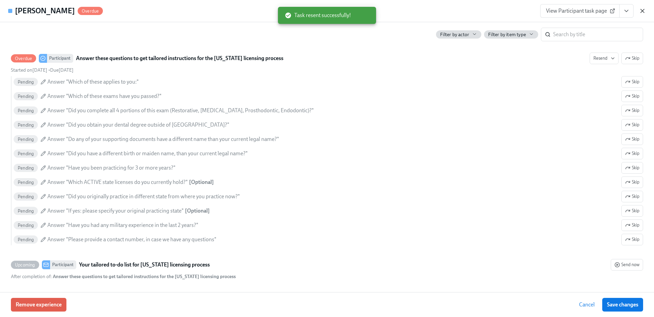
click at [644, 12] on icon "button" at bounding box center [642, 10] width 7 height 7
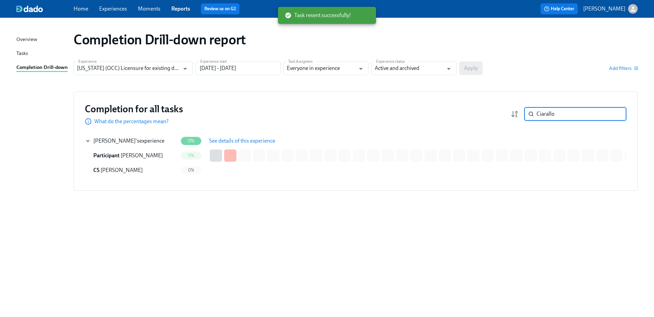
drag, startPoint x: 554, startPoint y: 112, endPoint x: 529, endPoint y: 115, distance: 25.1
click at [529, 115] on div "Ciarallo ​" at bounding box center [576, 114] width 102 height 14
paste input "urtis"
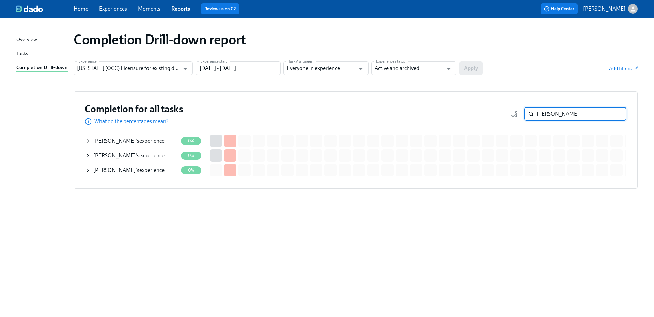
click at [151, 155] on div "[PERSON_NAME] 's experience" at bounding box center [128, 155] width 71 height 7
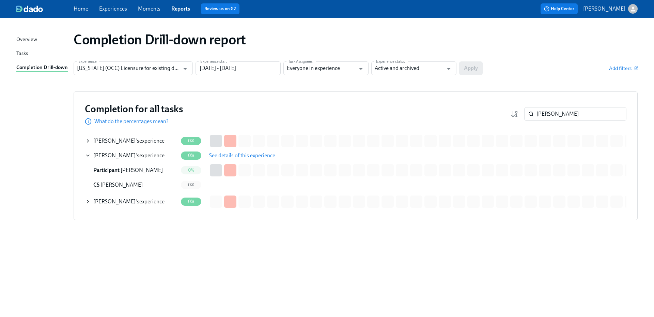
click at [238, 157] on span "See details of this experience" at bounding box center [242, 155] width 66 height 7
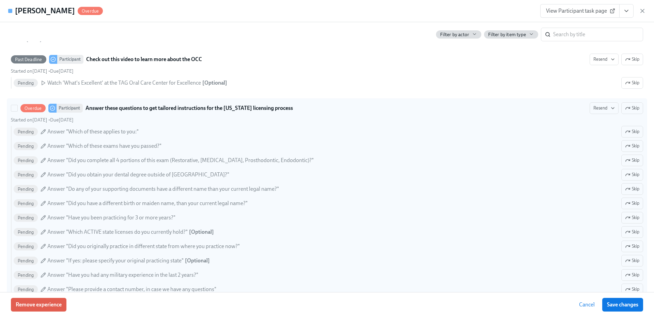
scroll to position [239, 0]
click at [603, 105] on span "Resend" at bounding box center [604, 107] width 21 height 7
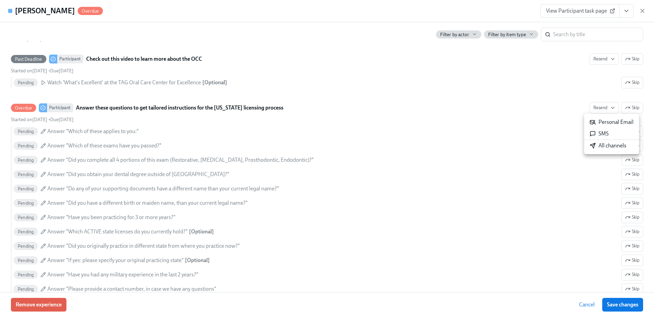
click at [600, 148] on div "All channels" at bounding box center [608, 145] width 37 height 7
click at [51, 293] on div "Remove experience Cancel Save changes" at bounding box center [327, 304] width 654 height 25
click at [643, 10] on icon "button" at bounding box center [642, 10] width 7 height 7
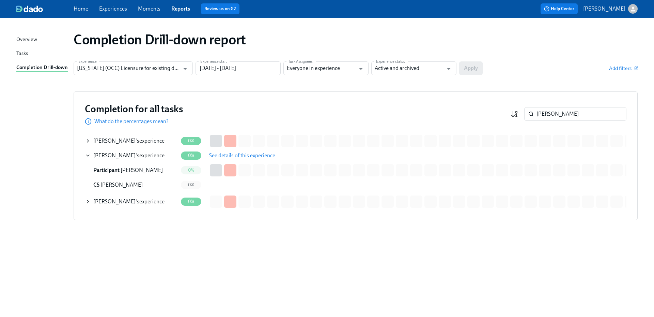
drag, startPoint x: 522, startPoint y: 112, endPoint x: 519, endPoint y: 112, distance: 3.4
click at [519, 112] on div "[PERSON_NAME] ​" at bounding box center [569, 114] width 116 height 14
paste input "Kroni"
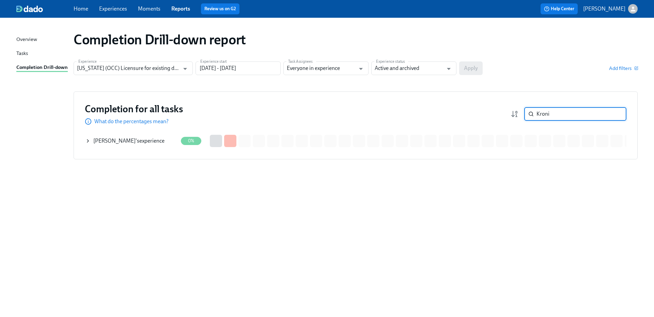
type input "Kroni"
click at [143, 138] on div "[PERSON_NAME] 's experience" at bounding box center [128, 140] width 71 height 7
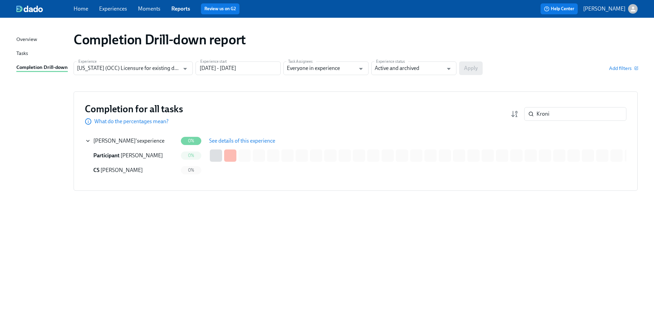
click at [218, 136] on button "See details of this experience" at bounding box center [243, 141] width 76 height 14
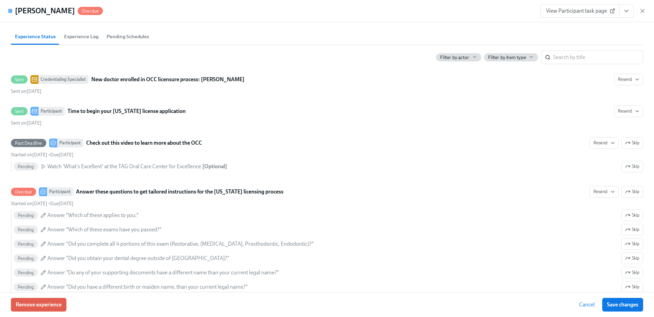
scroll to position [170, 0]
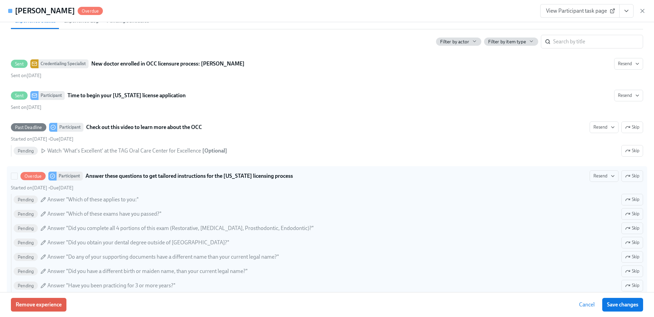
click at [615, 172] on div "Resend Skip" at bounding box center [617, 176] width 54 height 12
click at [17, 173] on input "Overdue Participant Answer these questions to get tailored instructions for the…" at bounding box center [14, 176] width 6 height 6
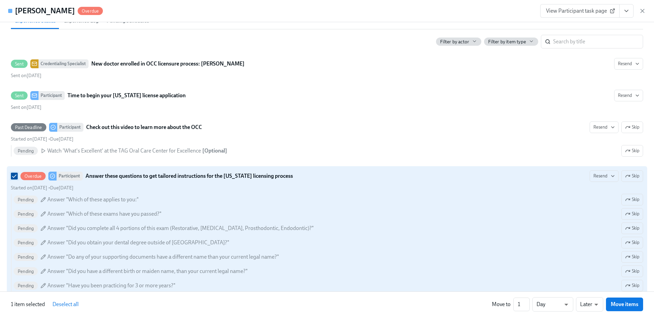
click at [15, 174] on input "Overdue Participant Answer these questions to get tailored instructions for the…" at bounding box center [14, 176] width 6 height 6
checkbox input "false"
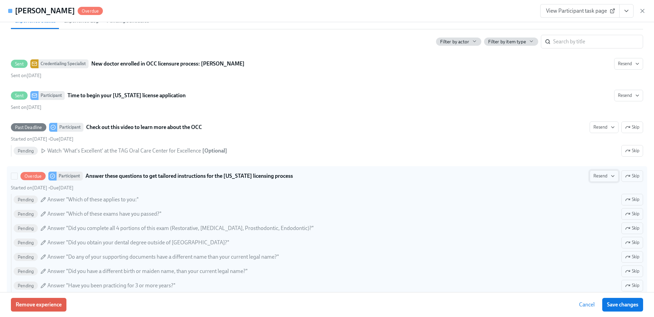
click at [595, 180] on button "Resend" at bounding box center [604, 176] width 29 height 12
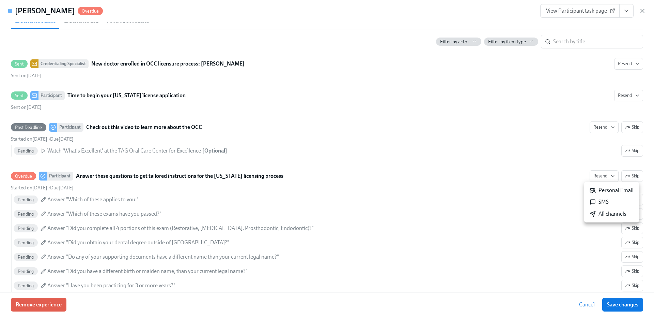
click at [604, 217] on div "All channels" at bounding box center [608, 213] width 37 height 7
click at [644, 9] on icon "button" at bounding box center [642, 10] width 7 height 7
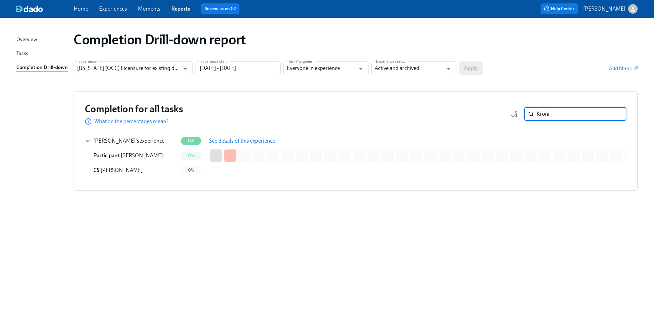
drag, startPoint x: 554, startPoint y: 119, endPoint x: 521, endPoint y: 115, distance: 32.9
click at [521, 115] on div "Kroni ​" at bounding box center [569, 114] width 116 height 14
paste input "[PERSON_NAME]"
click at [133, 141] on div "[PERSON_NAME] 's experience" at bounding box center [128, 140] width 71 height 7
click at [231, 140] on span "See details of this experience" at bounding box center [242, 140] width 66 height 7
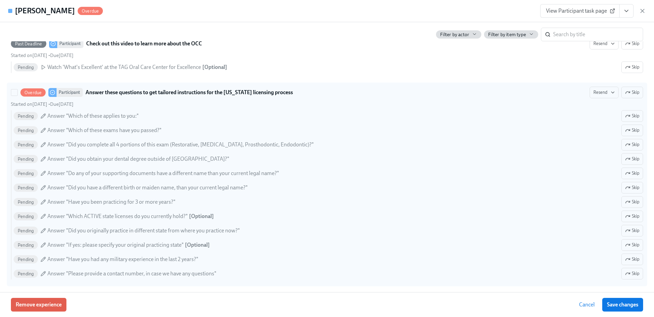
scroll to position [273, 0]
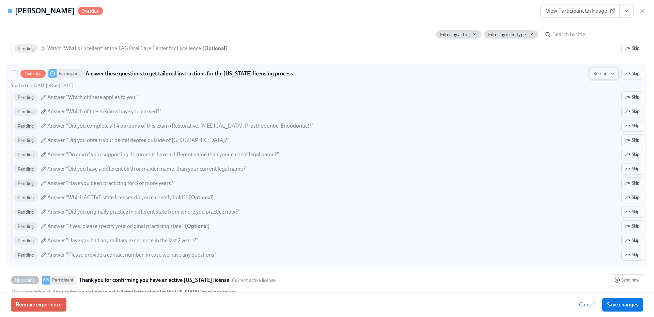
click at [597, 70] on button "Resend" at bounding box center [604, 74] width 29 height 12
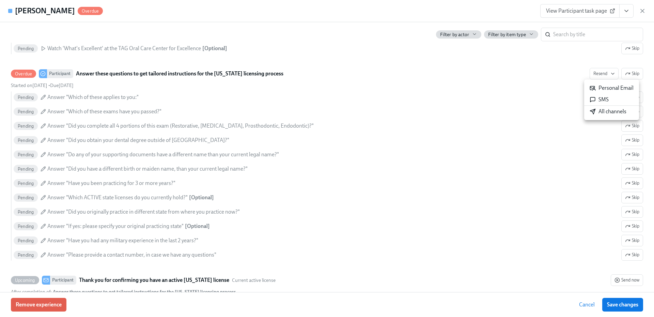
click at [599, 110] on div "All channels" at bounding box center [608, 111] width 37 height 7
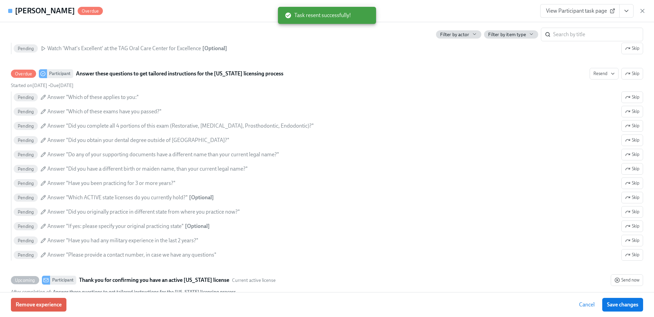
click at [643, 11] on icon "button" at bounding box center [642, 10] width 7 height 7
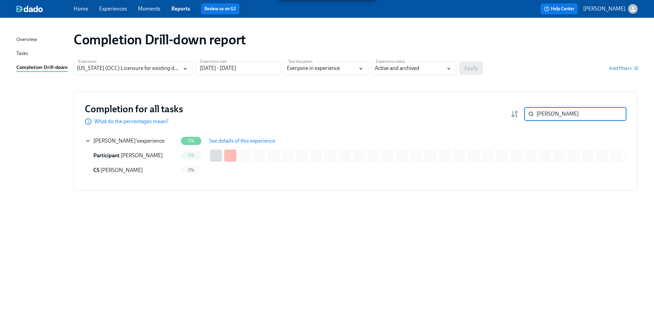
drag, startPoint x: 562, startPoint y: 114, endPoint x: 521, endPoint y: 114, distance: 40.6
click at [521, 114] on div "[PERSON_NAME] ​" at bounding box center [569, 114] width 116 height 14
paste input "[DEMOGRAPHIC_DATA]"
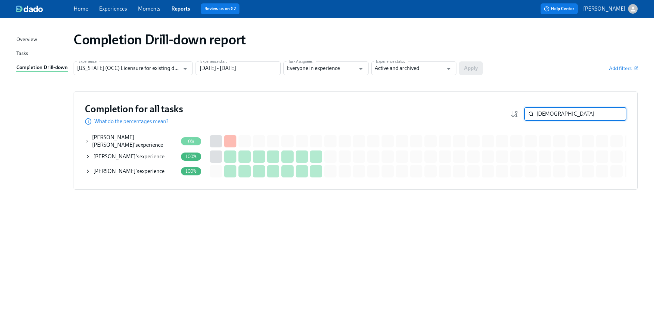
click at [141, 138] on div "[PERSON_NAME] [PERSON_NAME] 's experience" at bounding box center [135, 141] width 86 height 15
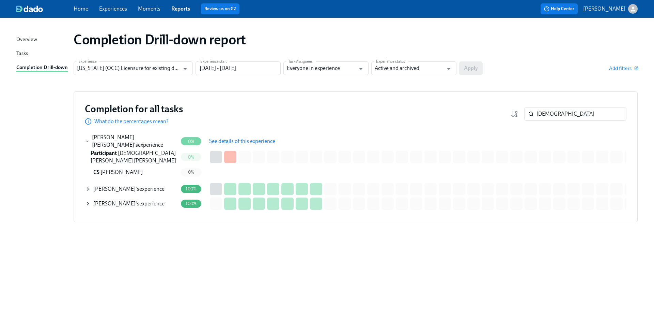
click at [237, 141] on span "See details of this experience" at bounding box center [242, 141] width 66 height 7
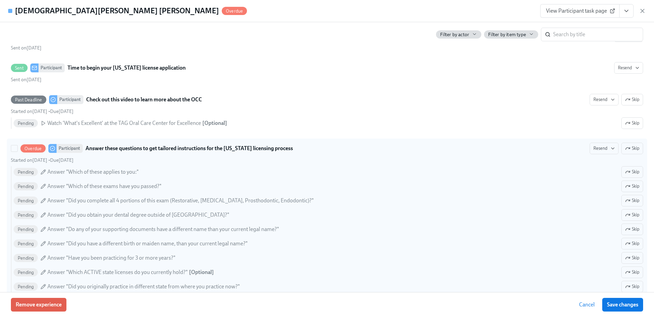
scroll to position [186, 0]
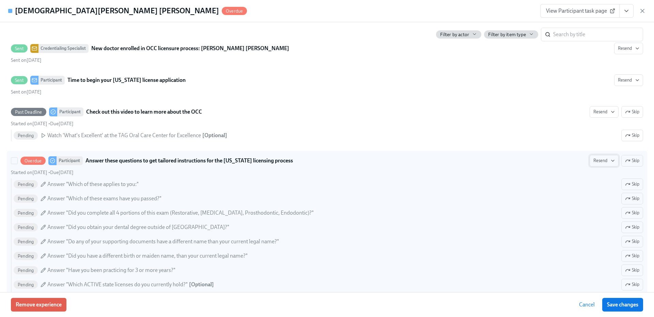
click at [603, 159] on span "Resend" at bounding box center [604, 160] width 21 height 7
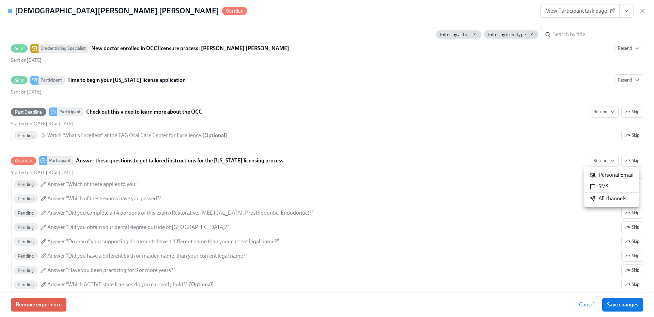
click at [603, 200] on div "All channels" at bounding box center [608, 198] width 37 height 7
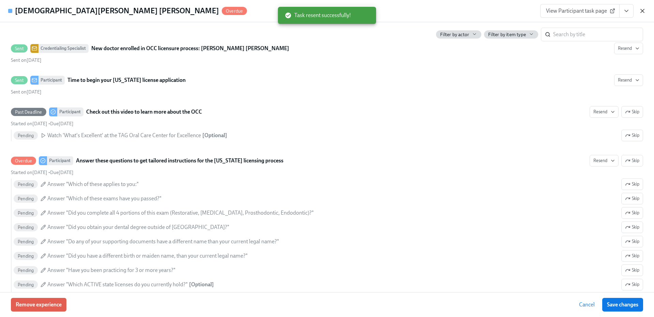
click at [642, 10] on icon "button" at bounding box center [642, 10] width 3 height 3
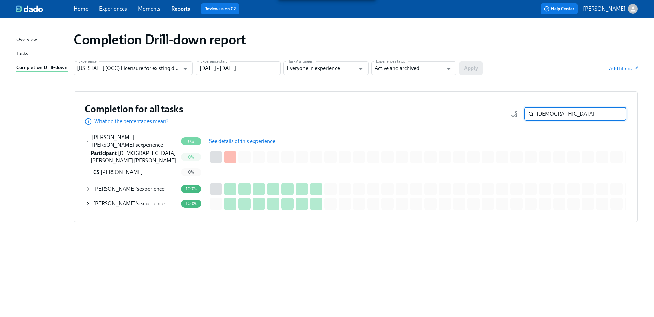
drag, startPoint x: 532, startPoint y: 115, endPoint x: 525, endPoint y: 115, distance: 7.2
click at [525, 115] on div "[DEMOGRAPHIC_DATA] ​" at bounding box center [576, 114] width 102 height 14
paste input "[PERSON_NAME]"
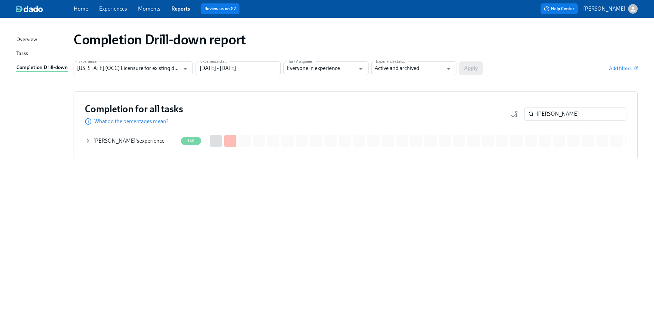
click at [139, 145] on div "[PERSON_NAME] 's experience" at bounding box center [131, 141] width 93 height 14
click at [245, 139] on span "See details of this experience" at bounding box center [242, 140] width 66 height 7
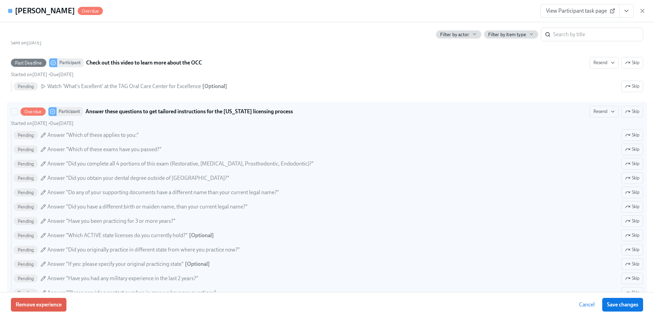
scroll to position [239, 0]
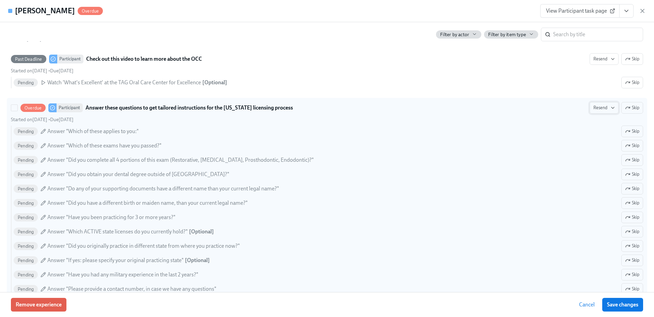
click at [602, 111] on button "Resend" at bounding box center [604, 108] width 29 height 12
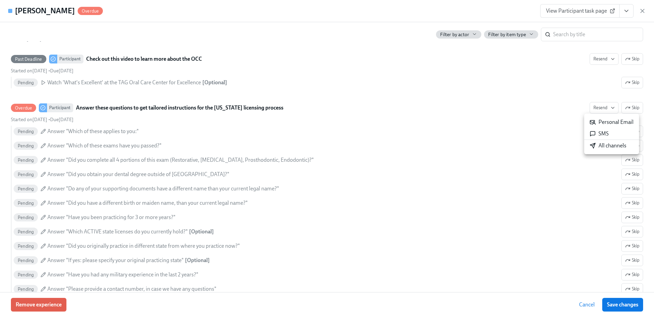
click at [605, 150] on li "All channels" at bounding box center [612, 146] width 55 height 12
click at [644, 9] on icon "button" at bounding box center [642, 10] width 7 height 7
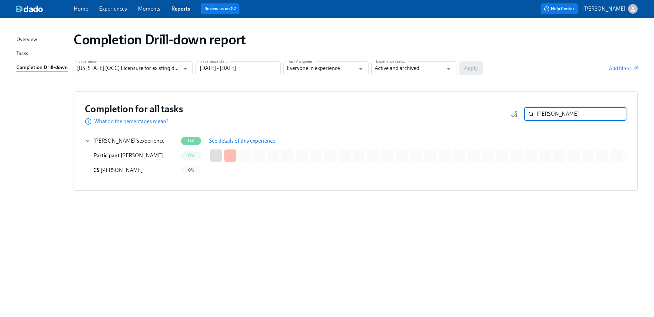
drag, startPoint x: 534, startPoint y: 112, endPoint x: 524, endPoint y: 113, distance: 10.2
click at [524, 112] on div "[PERSON_NAME] ​" at bounding box center [569, 114] width 116 height 14
paste input "Arman"
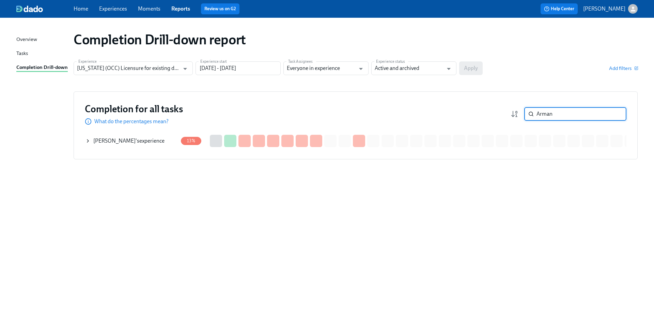
click at [146, 140] on div "[PERSON_NAME] 's experience" at bounding box center [128, 140] width 71 height 7
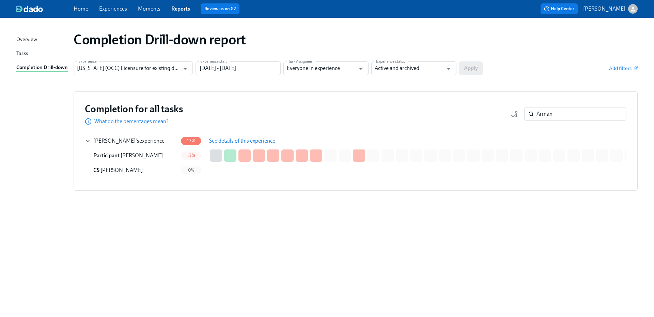
click at [232, 138] on span "See details of this experience" at bounding box center [242, 140] width 66 height 7
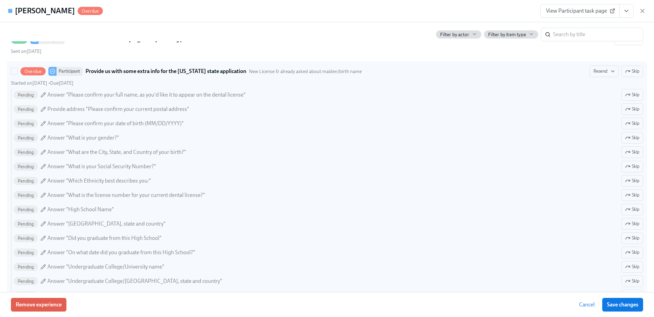
scroll to position [511, 0]
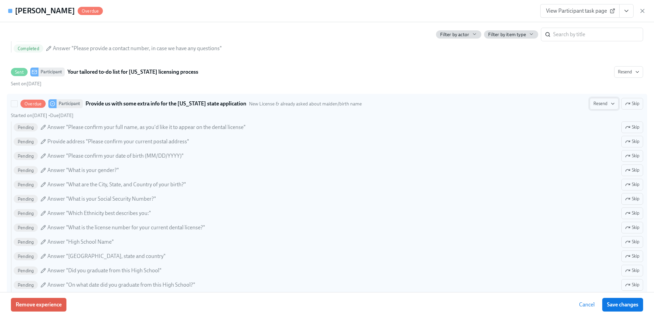
click at [601, 107] on span "Resend" at bounding box center [604, 103] width 21 height 7
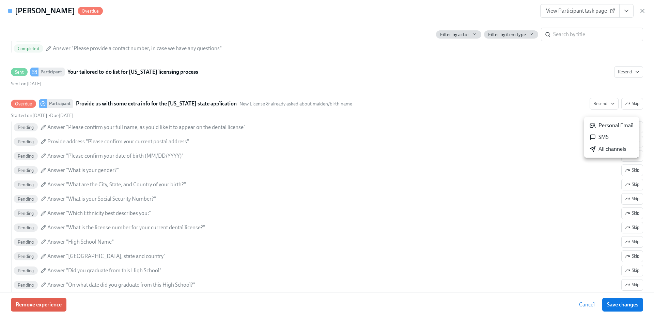
click at [603, 149] on div "All channels" at bounding box center [608, 148] width 37 height 7
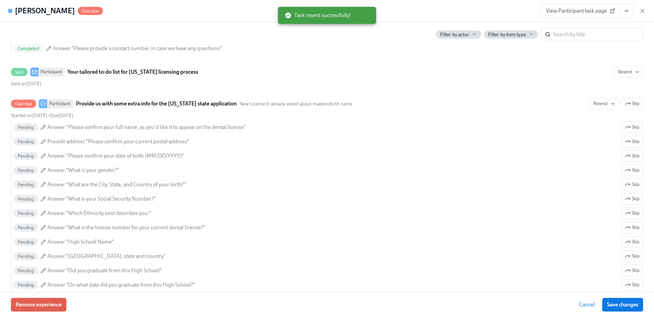
click at [327, 301] on div "Remove experience Cancel Save changes" at bounding box center [327, 304] width 654 height 25
click at [646, 9] on div "[PERSON_NAME] Overdue View Participant task page" at bounding box center [327, 11] width 654 height 22
click at [642, 11] on icon "button" at bounding box center [642, 10] width 7 height 7
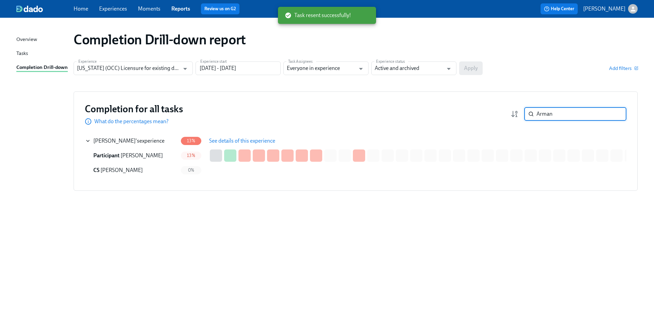
drag, startPoint x: 542, startPoint y: 117, endPoint x: 531, endPoint y: 118, distance: 10.6
click at [533, 117] on div "Arman ​" at bounding box center [576, 114] width 102 height 14
paste input "Do"
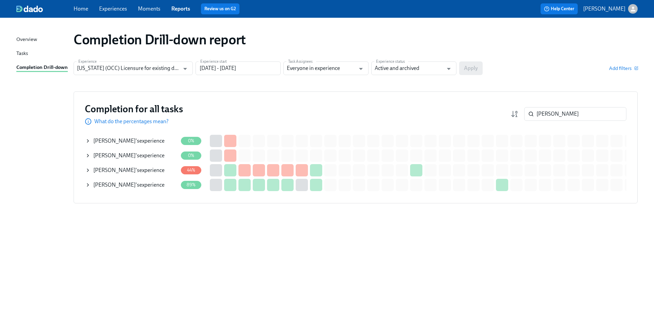
click at [126, 140] on div "[PERSON_NAME] 's experience" at bounding box center [128, 140] width 71 height 7
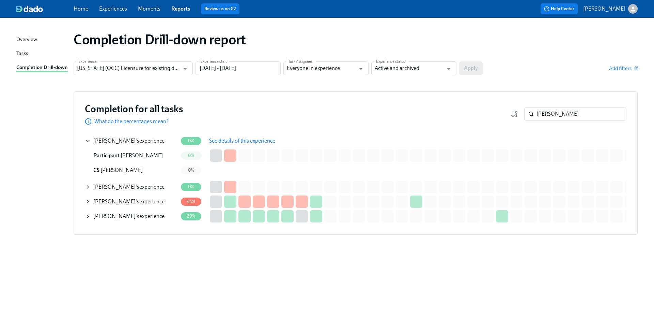
click at [232, 142] on span "See details of this experience" at bounding box center [242, 140] width 66 height 7
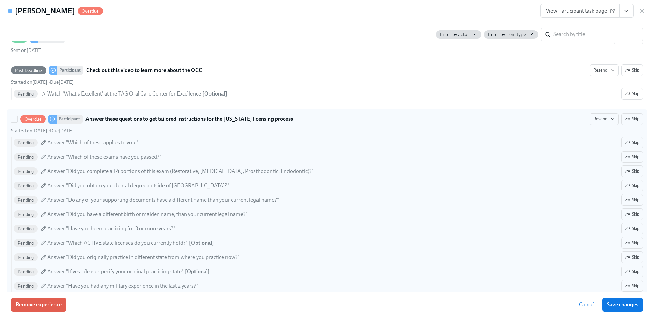
scroll to position [217, 0]
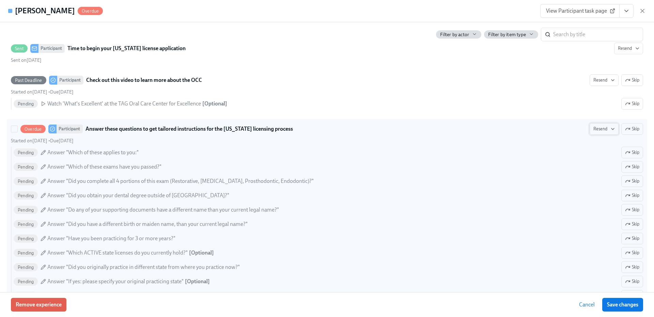
click at [605, 125] on span "Resend" at bounding box center [604, 128] width 21 height 7
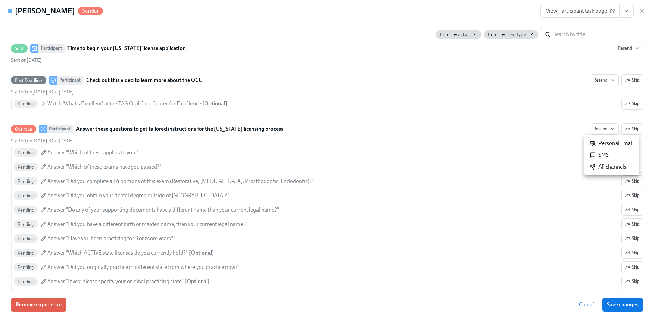
click at [600, 170] on li "All channels" at bounding box center [612, 167] width 55 height 12
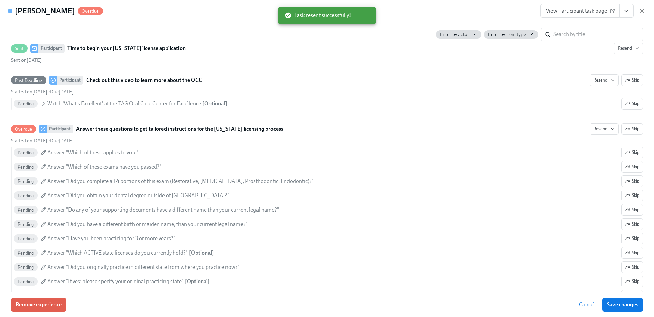
click at [642, 10] on icon "button" at bounding box center [642, 10] width 7 height 7
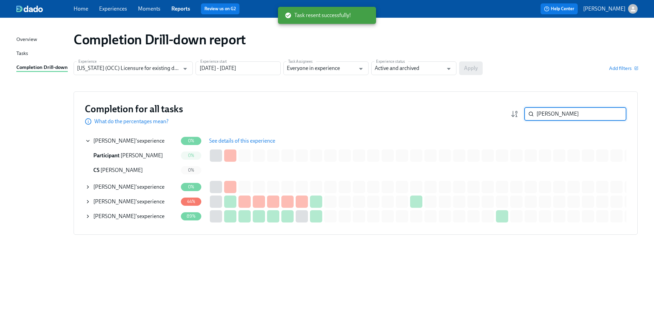
drag, startPoint x: 567, startPoint y: 114, endPoint x: 522, endPoint y: 117, distance: 45.1
click at [522, 117] on div "[PERSON_NAME] ​" at bounding box center [569, 114] width 116 height 14
type input "v"
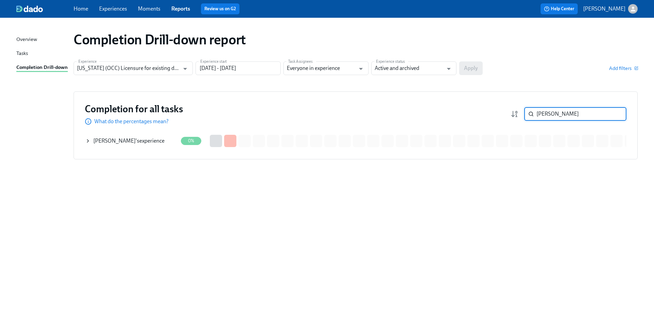
click at [109, 141] on span "[PERSON_NAME]" at bounding box center [114, 140] width 42 height 6
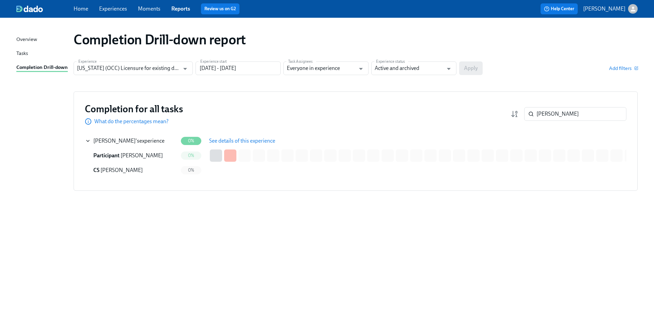
click at [232, 137] on span "See details of this experience" at bounding box center [242, 140] width 66 height 7
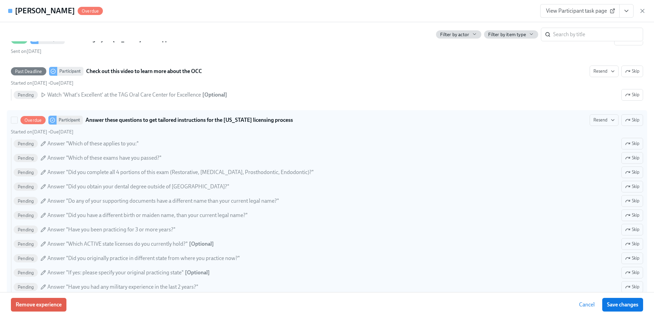
scroll to position [217, 0]
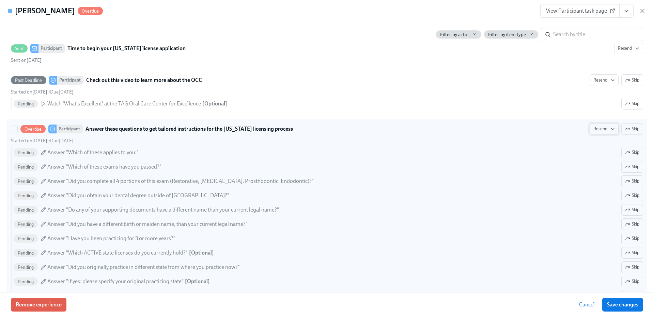
click at [612, 128] on icon "button" at bounding box center [613, 128] width 3 height 1
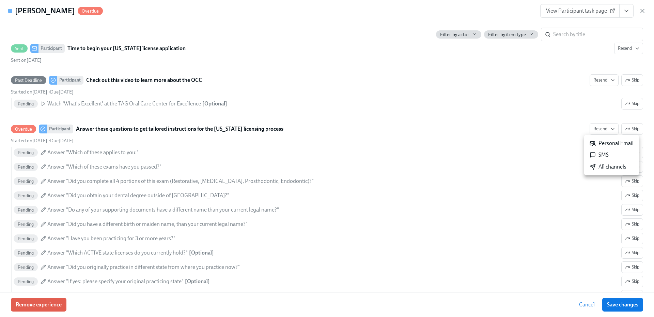
click at [599, 167] on div "All channels" at bounding box center [608, 166] width 37 height 7
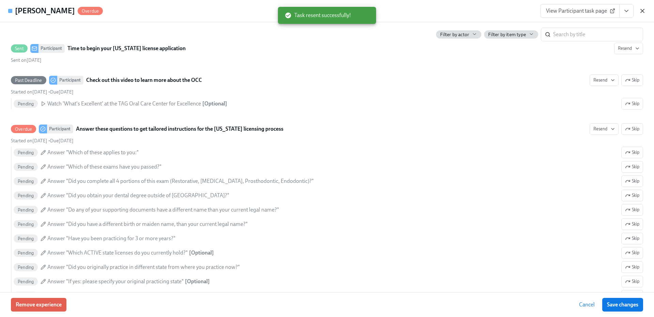
click at [641, 11] on icon "button" at bounding box center [642, 10] width 7 height 7
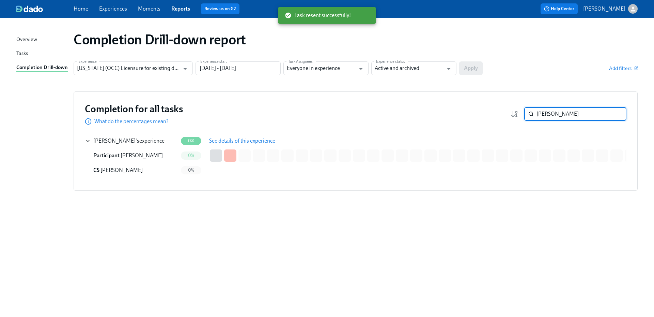
drag, startPoint x: 554, startPoint y: 114, endPoint x: 533, endPoint y: 115, distance: 20.8
click at [533, 115] on div "[PERSON_NAME] ​" at bounding box center [576, 114] width 102 height 14
paste input "[PERSON_NAME]"
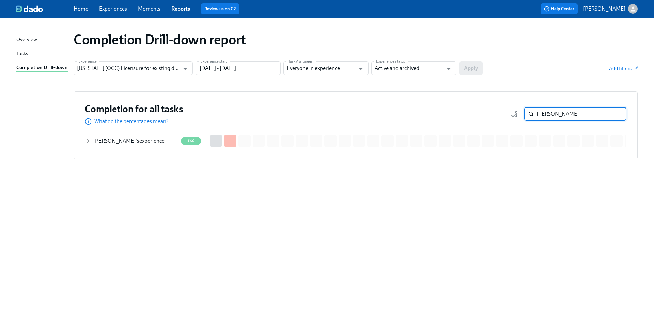
click at [146, 146] on div "[PERSON_NAME] 's experience" at bounding box center [131, 141] width 93 height 14
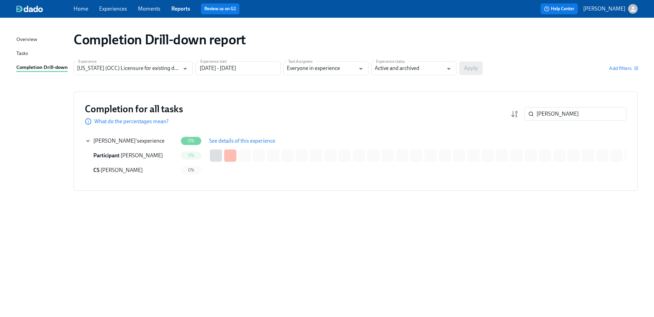
click at [250, 138] on span "See details of this experience" at bounding box center [242, 140] width 66 height 7
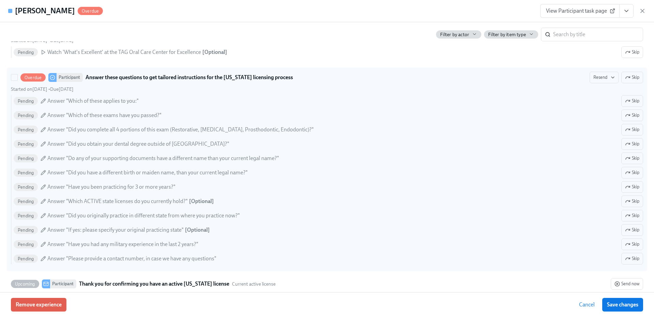
scroll to position [183, 0]
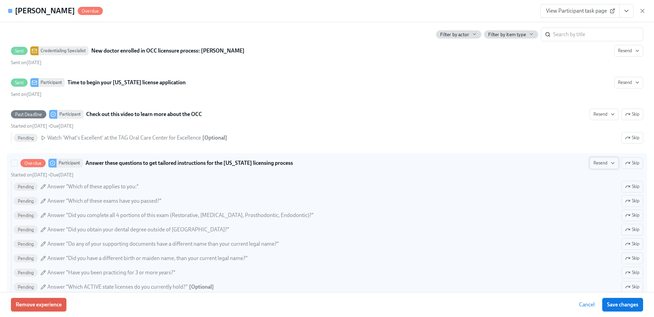
click at [610, 163] on icon "button" at bounding box center [612, 162] width 5 height 5
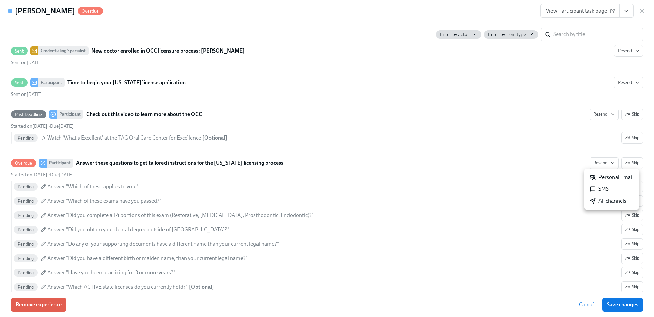
click at [602, 203] on div "All channels" at bounding box center [608, 200] width 37 height 7
click at [643, 10] on icon "button" at bounding box center [642, 10] width 7 height 7
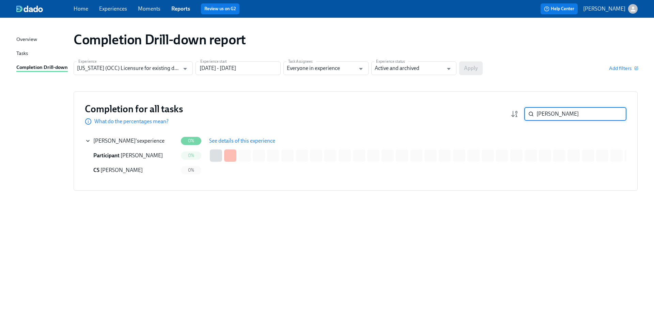
drag, startPoint x: 557, startPoint y: 115, endPoint x: 534, endPoint y: 116, distance: 23.2
click at [534, 116] on div "[PERSON_NAME] ​" at bounding box center [576, 114] width 102 height 14
paste input "[PERSON_NAME]"
click at [142, 140] on div "[PERSON_NAME] 's experience" at bounding box center [128, 140] width 71 height 7
click at [221, 138] on span "See details of this experience" at bounding box center [242, 140] width 66 height 7
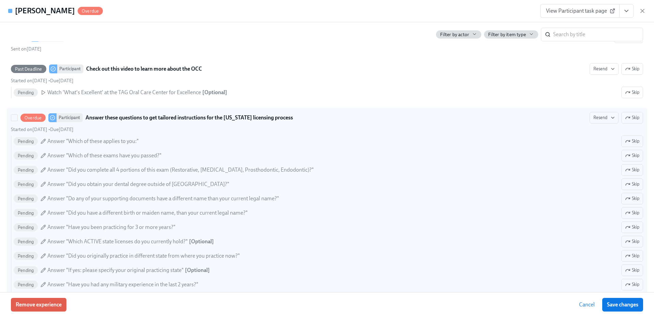
scroll to position [239, 0]
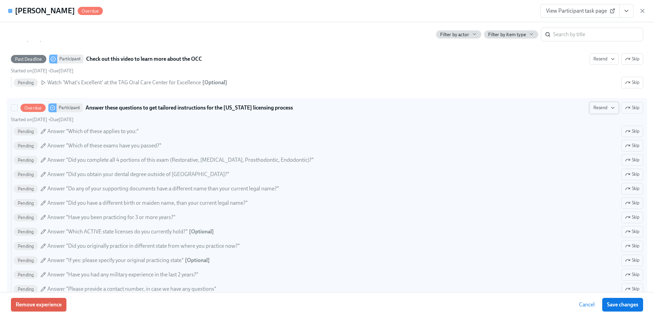
click at [603, 104] on span "Resend" at bounding box center [604, 107] width 21 height 7
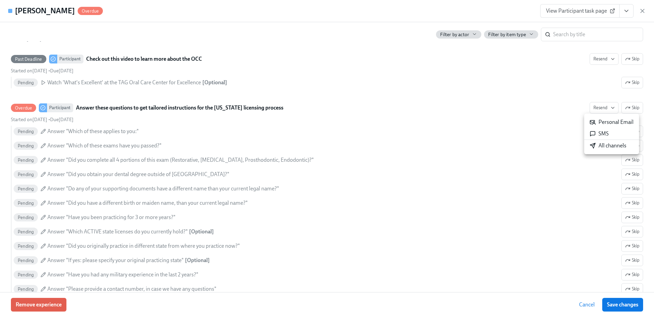
click at [606, 146] on div "All channels" at bounding box center [608, 145] width 37 height 7
click at [638, 13] on div "View Participant task page" at bounding box center [594, 11] width 106 height 14
click at [640, 12] on icon "button" at bounding box center [642, 10] width 7 height 7
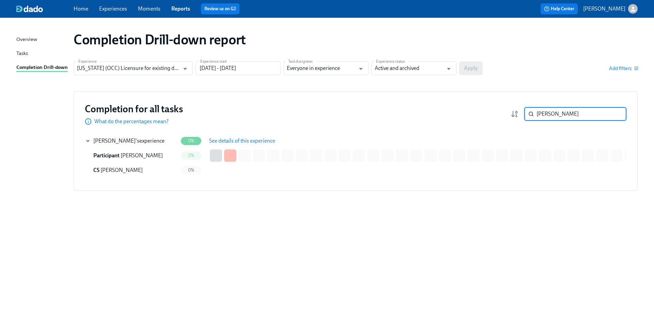
drag, startPoint x: 567, startPoint y: 114, endPoint x: 523, endPoint y: 113, distance: 43.6
click at [523, 113] on div "[PERSON_NAME] ​" at bounding box center [569, 114] width 116 height 14
type input "chishom"
click at [230, 141] on span "See details of this experience" at bounding box center [242, 140] width 66 height 7
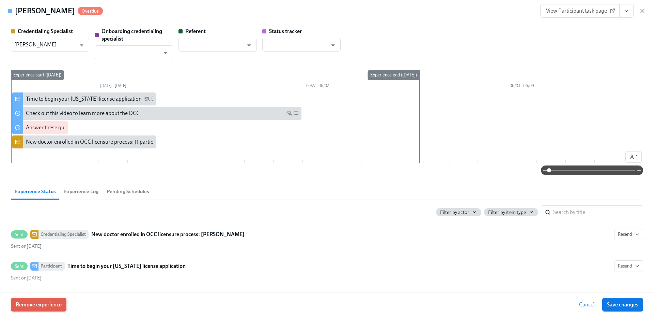
click at [52, 304] on span "Remove experience" at bounding box center [39, 304] width 46 height 7
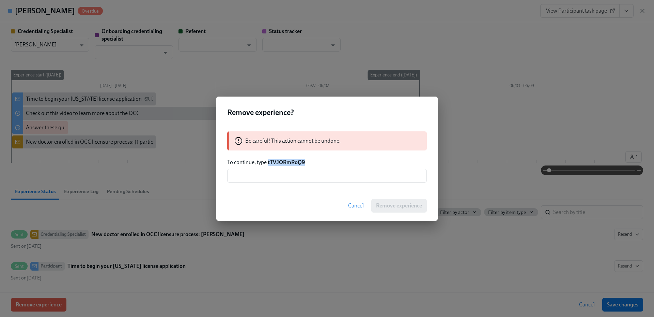
drag, startPoint x: 307, startPoint y: 162, endPoint x: 269, endPoint y: 162, distance: 38.9
click at [269, 162] on p "To continue, type tTVJORmRoQ9" at bounding box center [327, 161] width 200 height 7
copy strong "tTVJORmRoQ9"
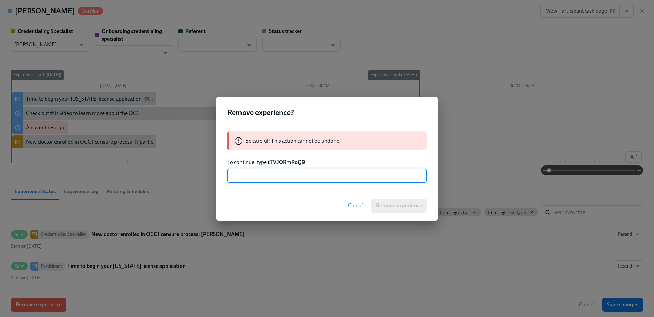
click at [294, 172] on input "text" at bounding box center [327, 176] width 200 height 14
paste input "tTVJORmRoQ9"
type input "tTVJORmRoQ9"
click at [398, 206] on span "Remove experience" at bounding box center [399, 205] width 46 height 7
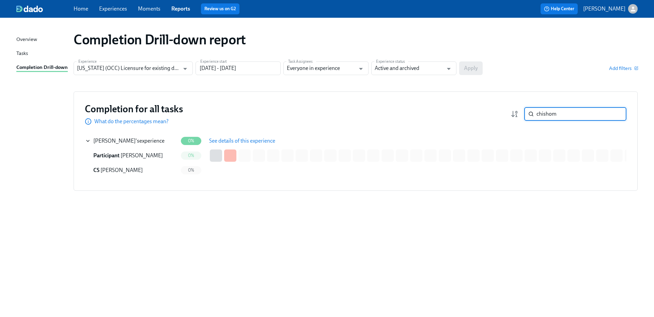
drag, startPoint x: 566, startPoint y: 113, endPoint x: 530, endPoint y: 114, distance: 35.5
click at [530, 114] on div "chishom ​" at bounding box center [576, 114] width 102 height 14
paste input "[PERSON_NAME]"
click at [158, 142] on div "[PERSON_NAME] 's experience" at bounding box center [128, 140] width 71 height 7
click at [248, 140] on span "See details of this experience" at bounding box center [242, 140] width 66 height 7
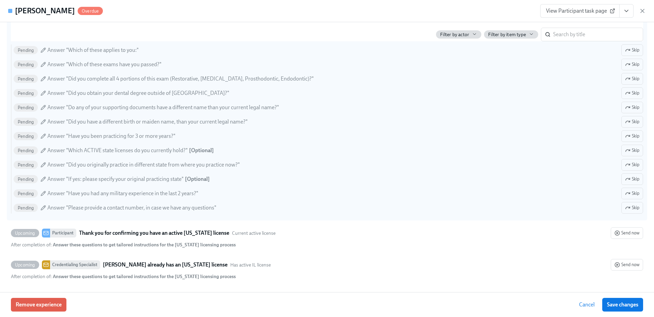
scroll to position [286, 0]
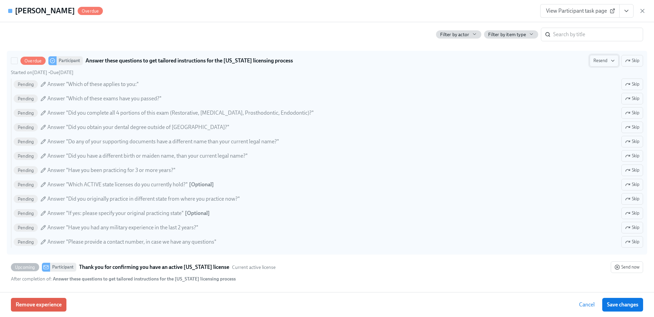
click at [604, 59] on span "Resend" at bounding box center [604, 60] width 21 height 7
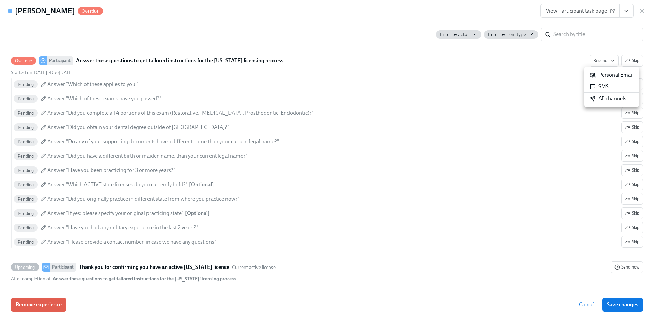
click at [607, 97] on div "All channels" at bounding box center [608, 98] width 37 height 7
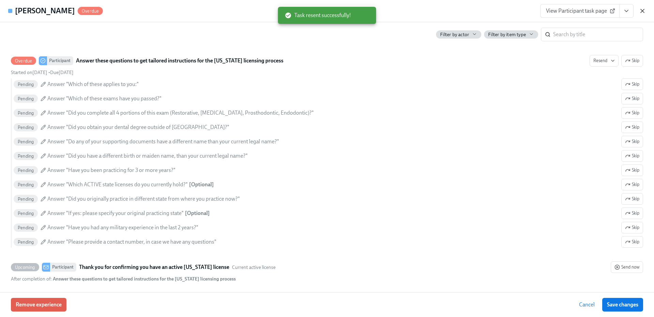
click at [641, 11] on icon "button" at bounding box center [642, 10] width 7 height 7
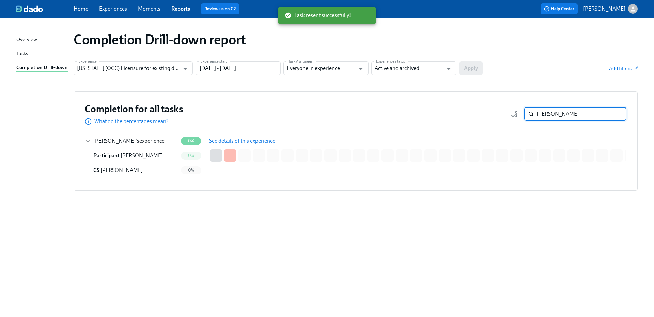
drag, startPoint x: 565, startPoint y: 116, endPoint x: 529, endPoint y: 115, distance: 36.5
click at [529, 115] on div "[PERSON_NAME] ​" at bounding box center [576, 114] width 102 height 14
paste input "[PERSON_NAME]"
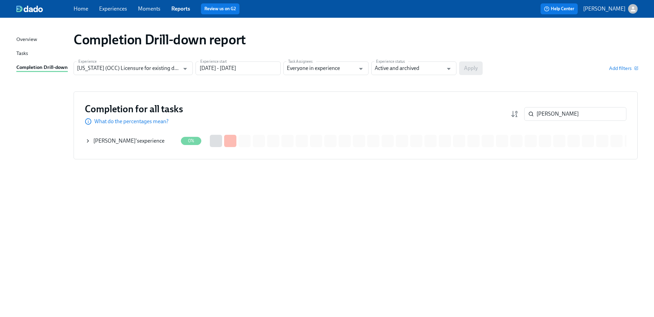
click at [142, 139] on div "[PERSON_NAME] 's experience" at bounding box center [128, 140] width 71 height 7
click at [237, 139] on span "See details of this experience" at bounding box center [242, 140] width 66 height 7
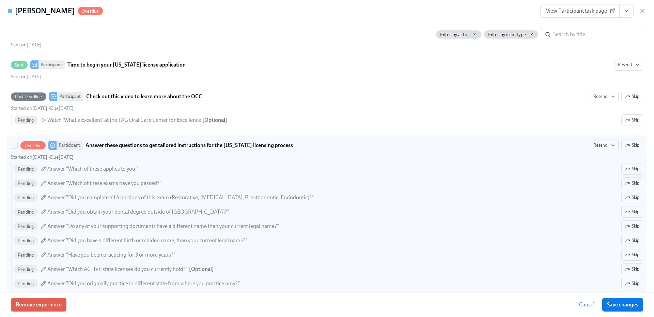
scroll to position [205, 0]
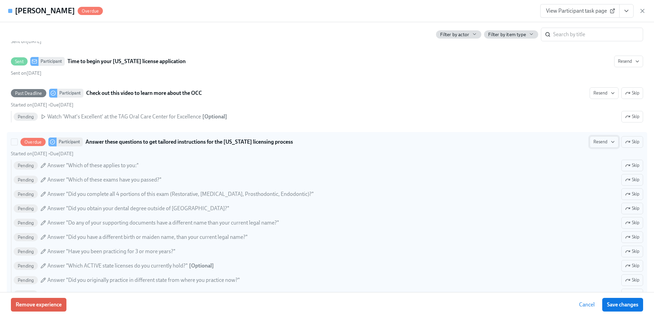
click at [594, 138] on button "Resend" at bounding box center [604, 142] width 29 height 12
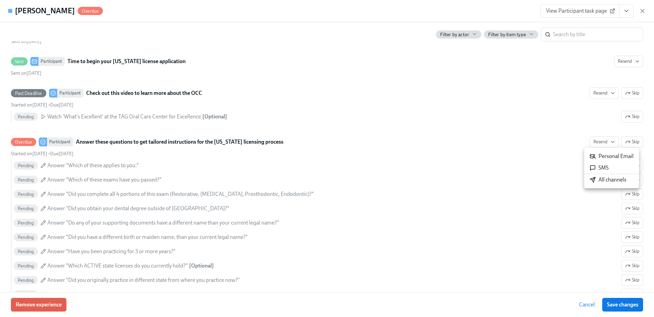
click at [601, 181] on div "All channels" at bounding box center [608, 179] width 37 height 7
click at [643, 11] on icon "button" at bounding box center [642, 10] width 3 height 3
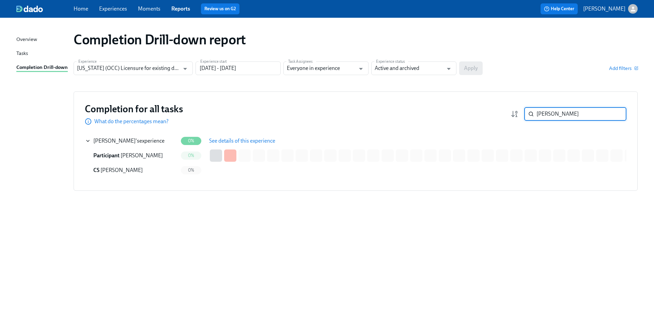
drag, startPoint x: 560, startPoint y: 112, endPoint x: 535, endPoint y: 114, distance: 24.9
click at [535, 114] on div "[PERSON_NAME] ​" at bounding box center [576, 114] width 102 height 14
paste input "[PERSON_NAME]"
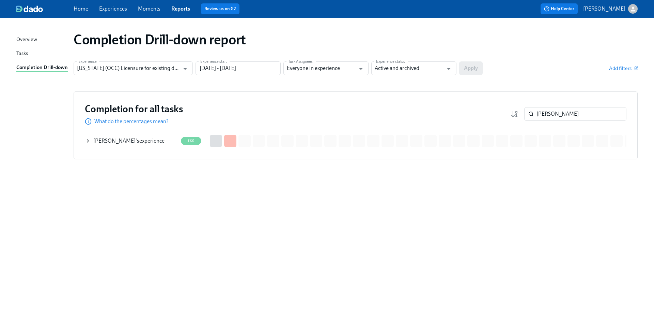
click at [146, 135] on div "[PERSON_NAME] 's experience" at bounding box center [131, 141] width 93 height 14
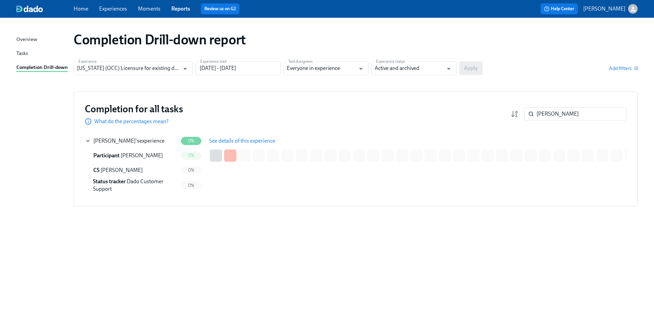
click at [237, 135] on button "See details of this experience" at bounding box center [243, 141] width 76 height 14
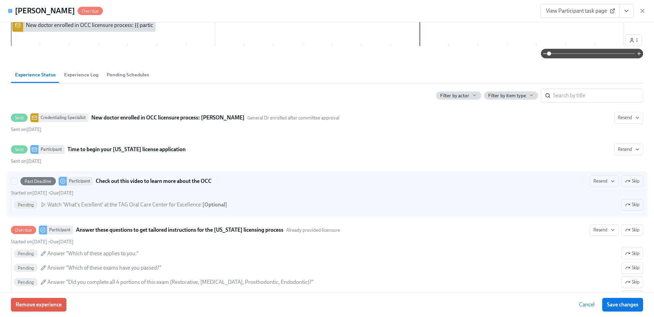
scroll to position [136, 0]
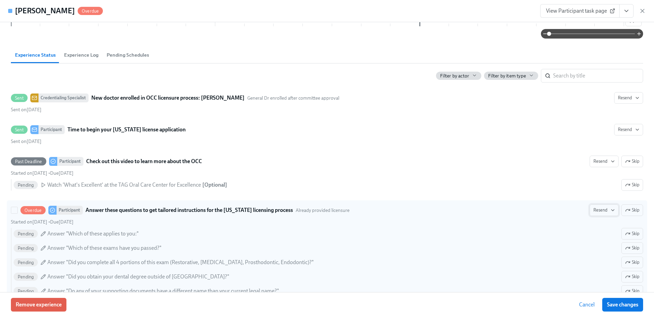
click at [602, 209] on span "Resend" at bounding box center [604, 210] width 21 height 7
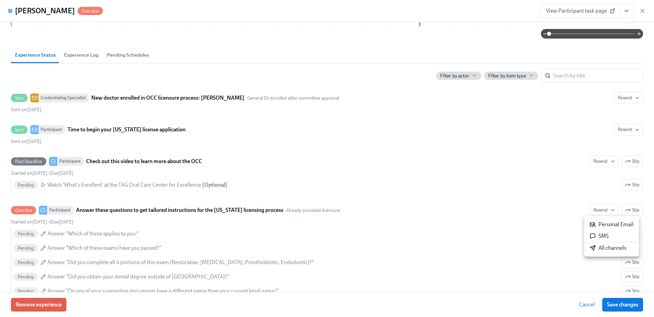
click at [600, 248] on div "All channels" at bounding box center [608, 247] width 37 height 7
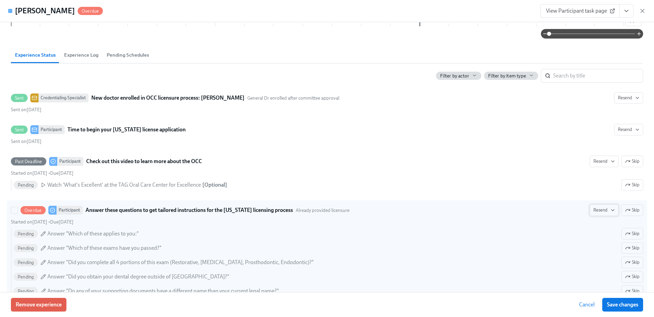
click at [610, 212] on icon "button" at bounding box center [612, 209] width 5 height 5
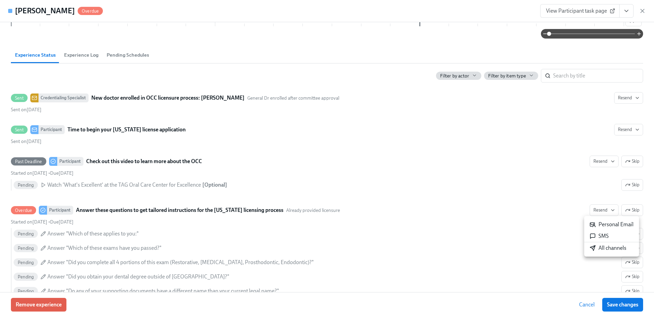
click at [601, 248] on div "All channels" at bounding box center [608, 247] width 37 height 7
click at [641, 10] on icon "button" at bounding box center [642, 10] width 7 height 7
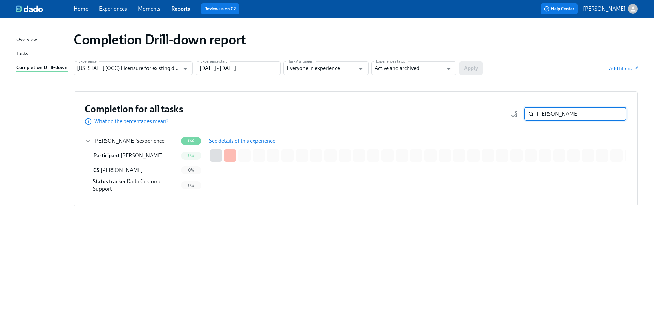
drag, startPoint x: 558, startPoint y: 111, endPoint x: 535, endPoint y: 112, distance: 22.9
click at [535, 112] on div "[PERSON_NAME] ​" at bounding box center [576, 114] width 102 height 14
paste input "[PERSON_NAME]"
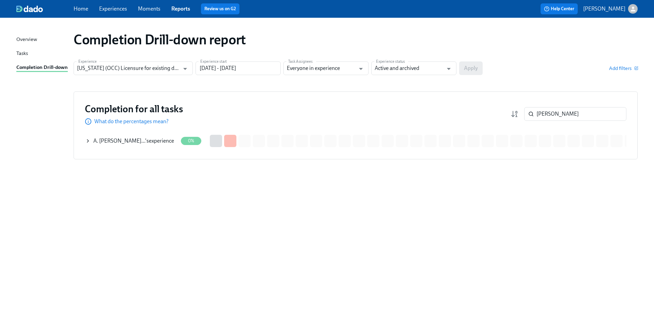
click at [162, 140] on div "A. [PERSON_NAME]… 's experience" at bounding box center [133, 140] width 81 height 7
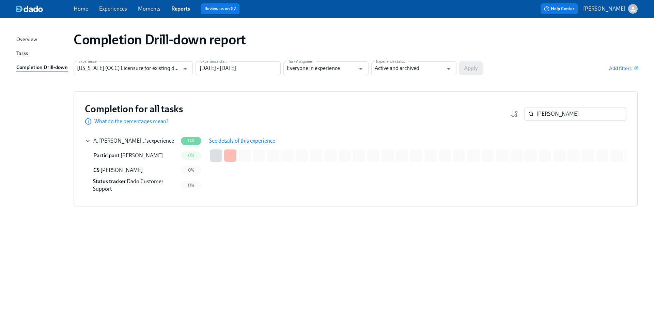
click at [240, 140] on span "See details of this experience" at bounding box center [242, 140] width 66 height 7
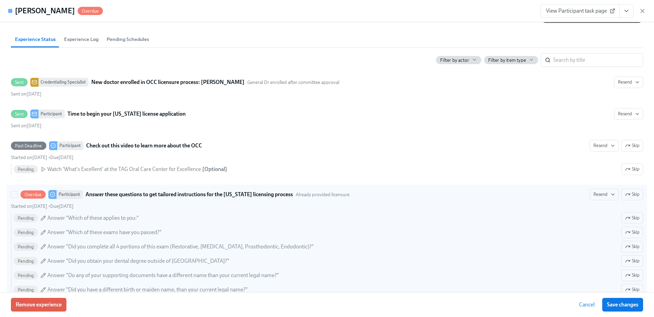
scroll to position [205, 0]
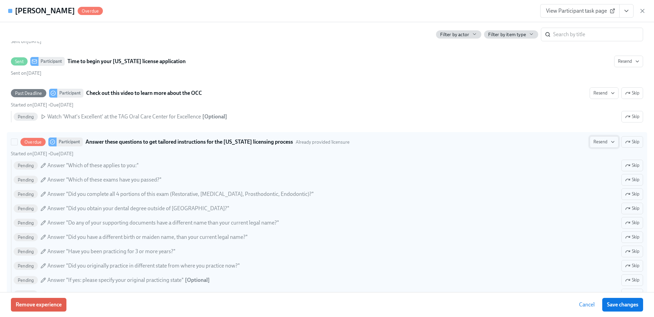
click at [603, 143] on span "Resend" at bounding box center [604, 141] width 21 height 7
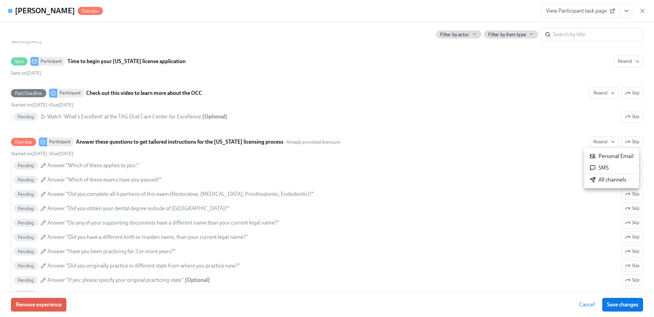
click at [604, 181] on div "All channels" at bounding box center [608, 179] width 37 height 7
click at [641, 11] on icon "button" at bounding box center [642, 10] width 7 height 7
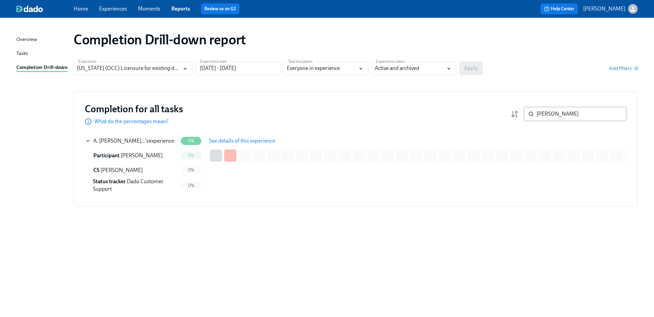
drag, startPoint x: 568, startPoint y: 117, endPoint x: 538, endPoint y: 115, distance: 30.1
click at [540, 115] on input "[PERSON_NAME]" at bounding box center [582, 114] width 90 height 14
paste input "Alsalman"
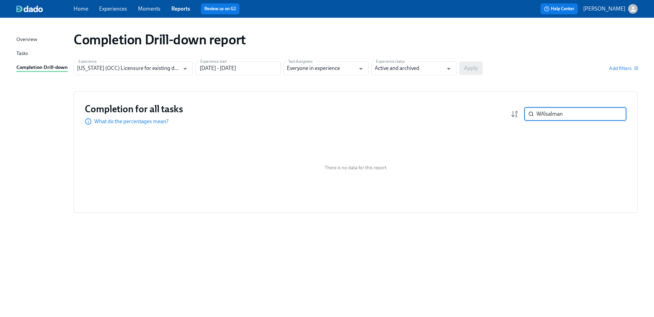
drag, startPoint x: 575, startPoint y: 113, endPoint x: 527, endPoint y: 115, distance: 47.7
click at [527, 115] on div "WAlsalman ​" at bounding box center [576, 114] width 102 height 14
click at [132, 141] on div "[PERSON_NAME] 's experience" at bounding box center [128, 140] width 71 height 7
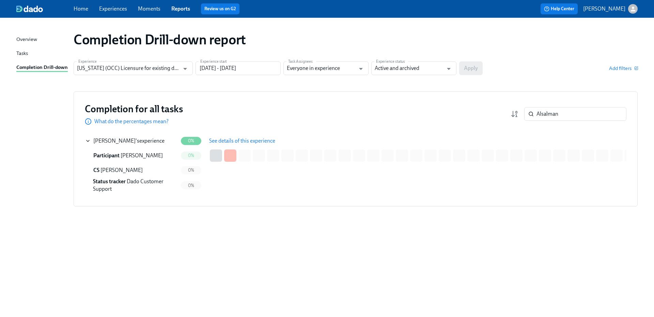
drag, startPoint x: 227, startPoint y: 140, endPoint x: 239, endPoint y: 139, distance: 11.3
click at [228, 140] on span "See details of this experience" at bounding box center [242, 140] width 66 height 7
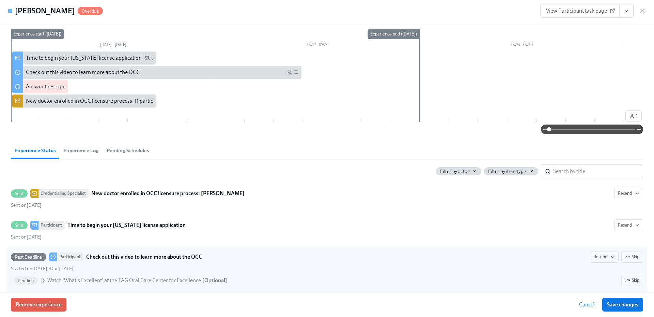
scroll to position [136, 0]
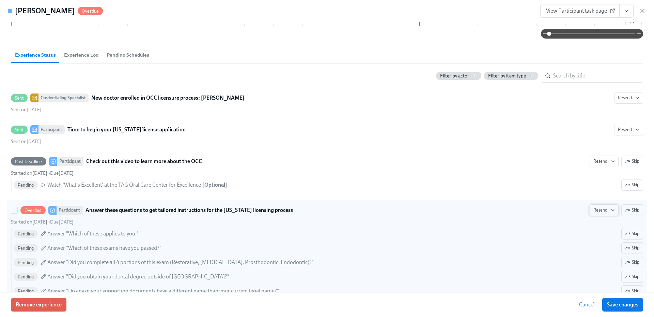
click at [601, 210] on span "Resend" at bounding box center [604, 210] width 21 height 7
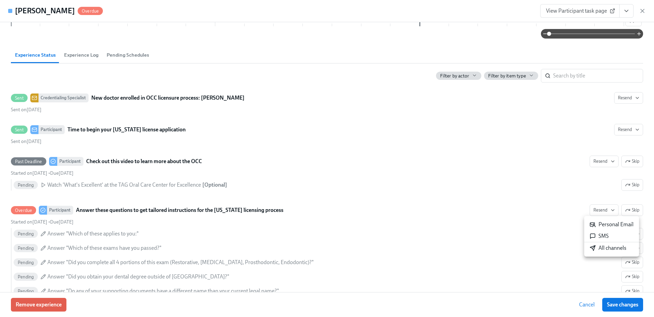
click at [604, 251] on div "All channels" at bounding box center [608, 247] width 37 height 7
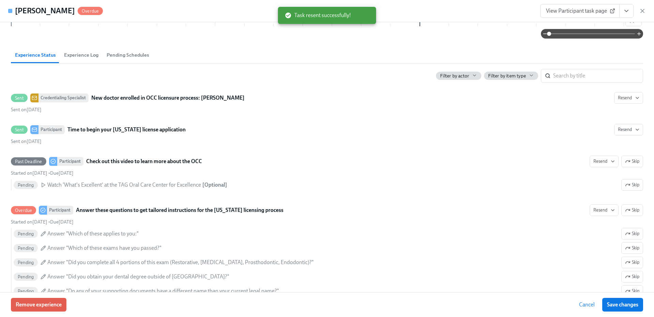
click at [640, 9] on icon "button" at bounding box center [642, 10] width 7 height 7
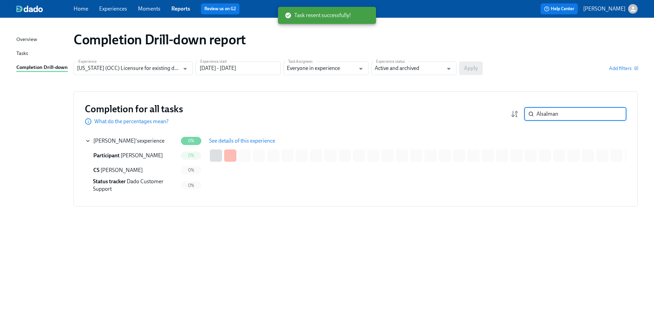
drag, startPoint x: 556, startPoint y: 116, endPoint x: 528, endPoint y: 116, distance: 27.9
click at [528, 116] on div "Alsalman ​" at bounding box center [576, 114] width 102 height 14
paste input "[PERSON_NAME]"
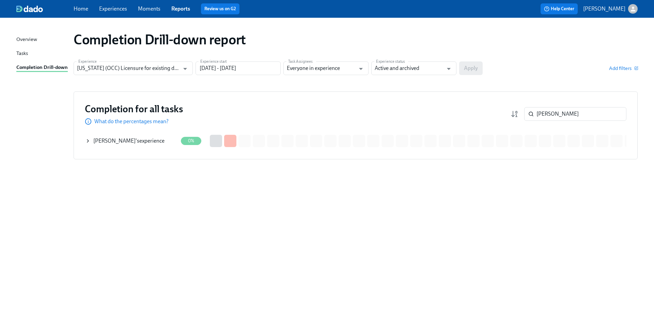
click at [143, 143] on div "[PERSON_NAME] 's experience" at bounding box center [128, 140] width 71 height 7
click at [227, 136] on button "See details of this experience" at bounding box center [243, 141] width 76 height 14
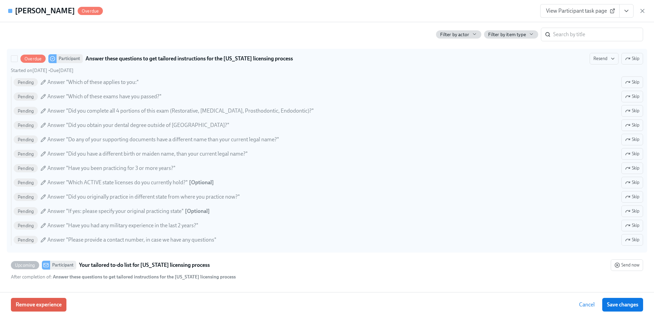
scroll to position [288, 0]
click at [596, 58] on span "Resend" at bounding box center [604, 58] width 21 height 7
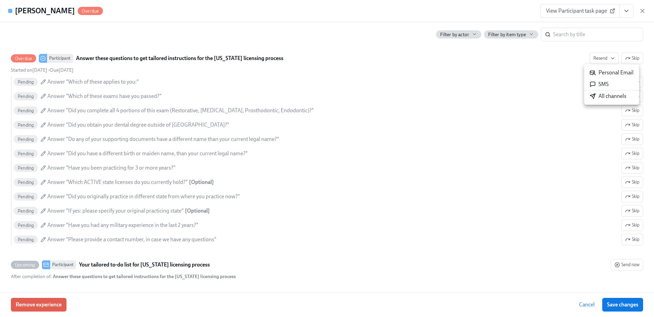
click at [603, 98] on div "All channels" at bounding box center [608, 95] width 37 height 7
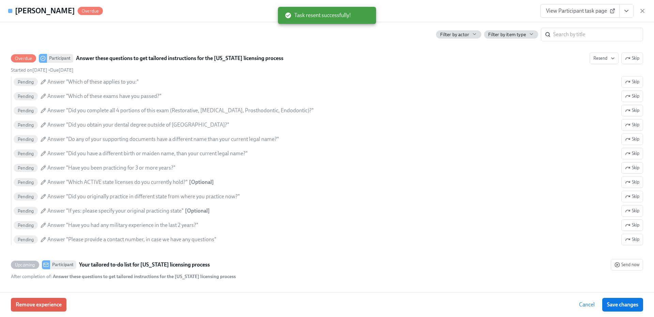
click at [641, 13] on icon "button" at bounding box center [642, 10] width 7 height 7
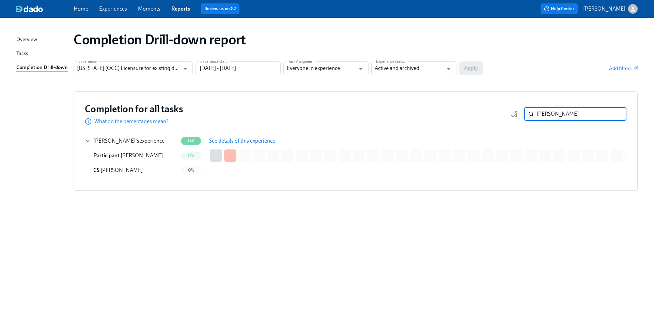
drag, startPoint x: 547, startPoint y: 114, endPoint x: 527, endPoint y: 114, distance: 20.1
click at [527, 114] on div "[PERSON_NAME] ​" at bounding box center [576, 114] width 102 height 14
paste input "[PERSON_NAME]"
type input "[PERSON_NAME]"
click at [150, 142] on div "[PERSON_NAME] 's experience" at bounding box center [128, 140] width 71 height 7
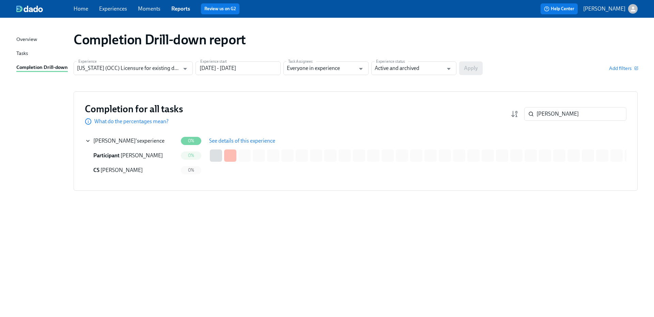
click at [224, 139] on span "See details of this experience" at bounding box center [242, 140] width 66 height 7
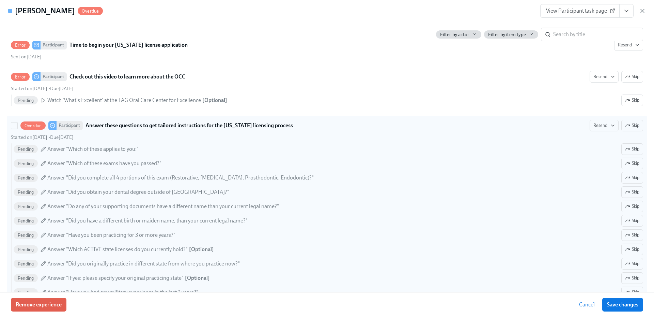
scroll to position [239, 0]
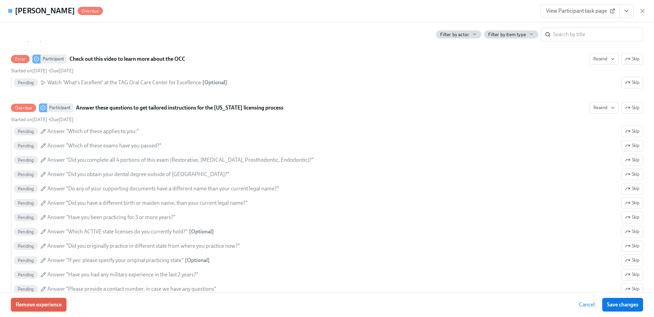
click at [36, 310] on button "Remove experience" at bounding box center [39, 305] width 56 height 14
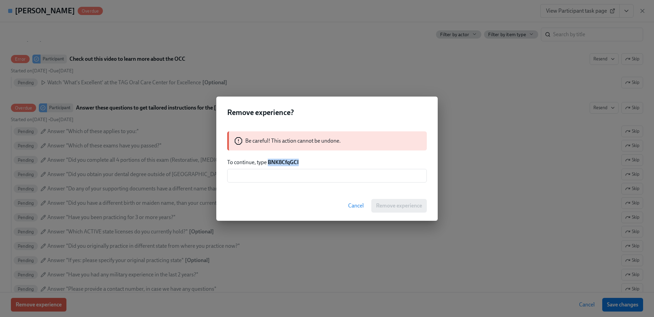
drag, startPoint x: 301, startPoint y: 163, endPoint x: 268, endPoint y: 163, distance: 33.1
click at [268, 163] on p "To continue, type BNK8CfqGCI" at bounding box center [327, 161] width 200 height 7
copy strong "BNK8CfqGCI"
click at [278, 175] on input "text" at bounding box center [327, 176] width 200 height 14
paste input "BNK8CfqGCI"
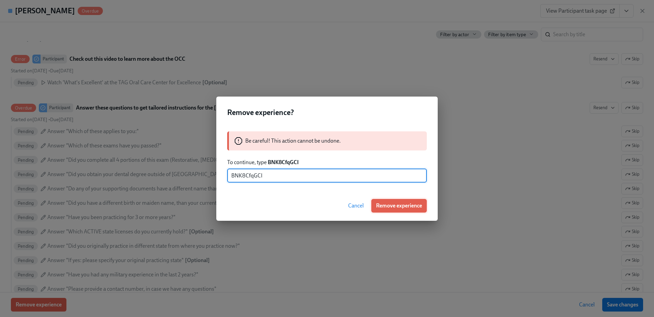
type input "BNK8CfqGCI"
click at [396, 206] on span "Remove experience" at bounding box center [399, 205] width 46 height 7
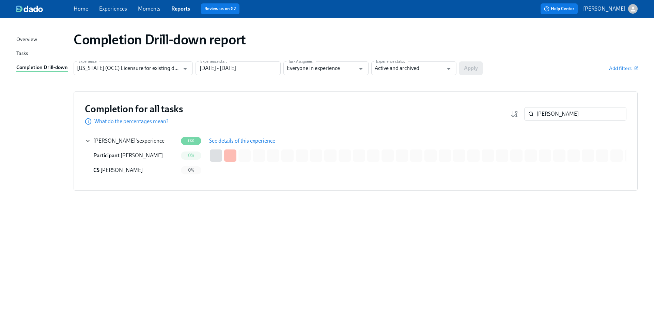
click at [220, 141] on span "See details of this experience" at bounding box center [242, 140] width 66 height 7
drag, startPoint x: 570, startPoint y: 116, endPoint x: 533, endPoint y: 114, distance: 36.2
click at [533, 114] on div "[PERSON_NAME] ​" at bounding box center [576, 114] width 102 height 14
paste input "[PERSON_NAME]"
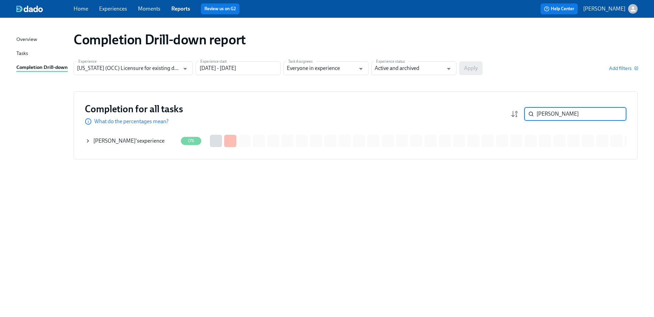
type input "[PERSON_NAME]"
click at [135, 137] on div "[PERSON_NAME] 's experience" at bounding box center [128, 140] width 71 height 7
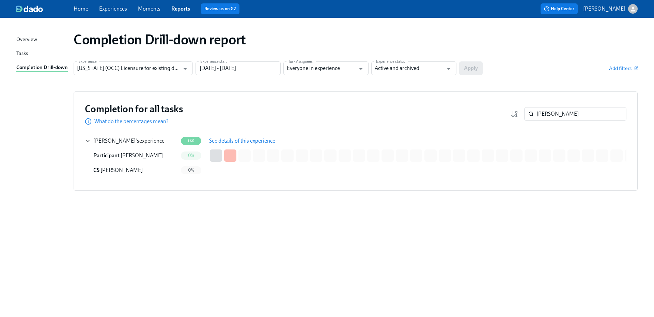
click at [241, 136] on button "See details of this experience" at bounding box center [243, 141] width 76 height 14
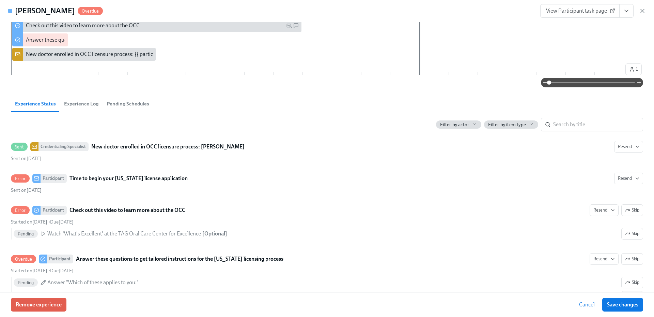
scroll to position [136, 0]
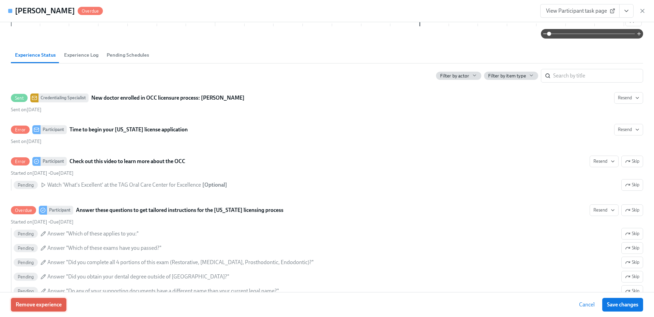
click at [46, 302] on span "Remove experience" at bounding box center [39, 304] width 46 height 7
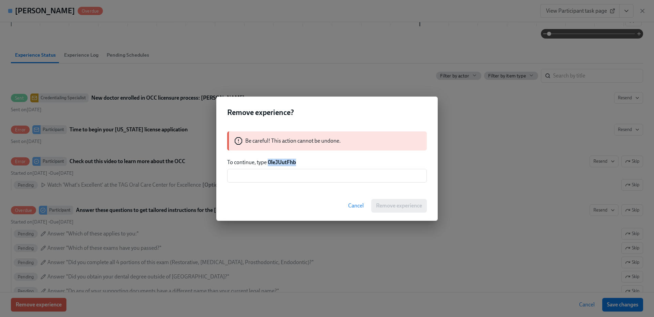
drag, startPoint x: 302, startPoint y: 161, endPoint x: 269, endPoint y: 163, distance: 33.1
click at [269, 163] on p "To continue, type 0leJUutFhb" at bounding box center [327, 161] width 200 height 7
copy strong "0leJUutFhb"
click at [348, 181] on input "text" at bounding box center [327, 176] width 200 height 14
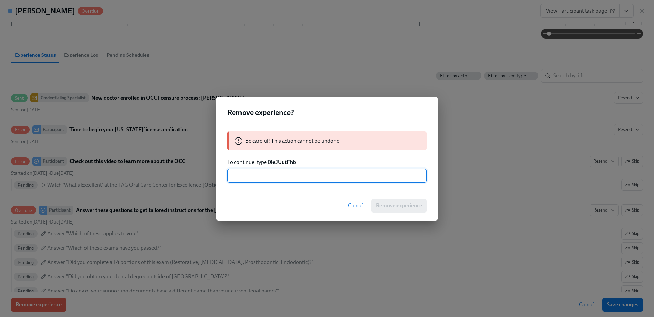
paste input "0leJUutFhb"
type input "0leJUutFhb"
click at [395, 209] on button "Remove experience" at bounding box center [400, 206] width 56 height 14
